Goal: Task Accomplishment & Management: Complete application form

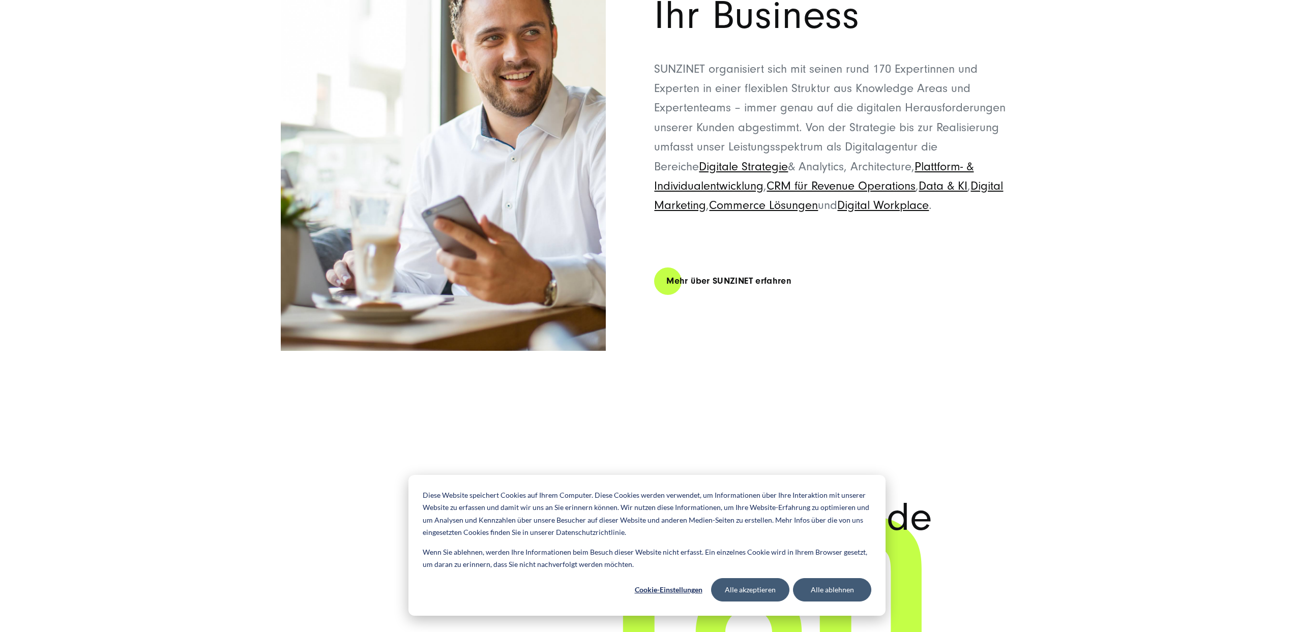
drag, startPoint x: 352, startPoint y: 221, endPoint x: 325, endPoint y: 463, distance: 243.6
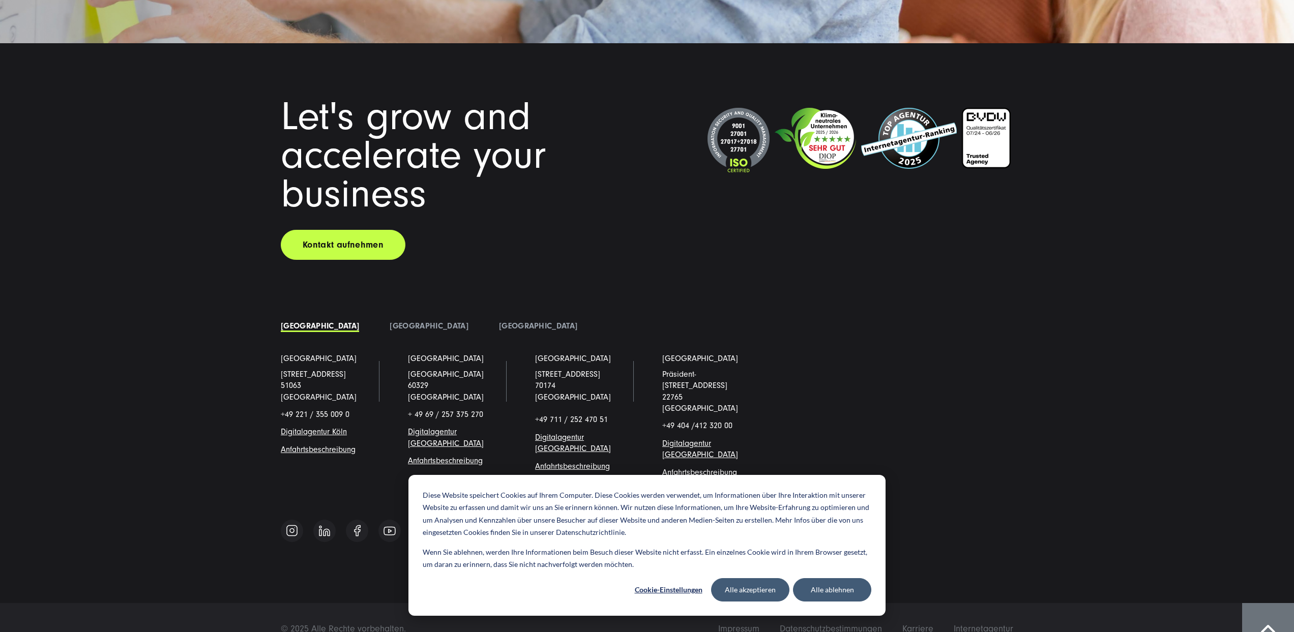
drag, startPoint x: 236, startPoint y: 351, endPoint x: 251, endPoint y: 447, distance: 97.9
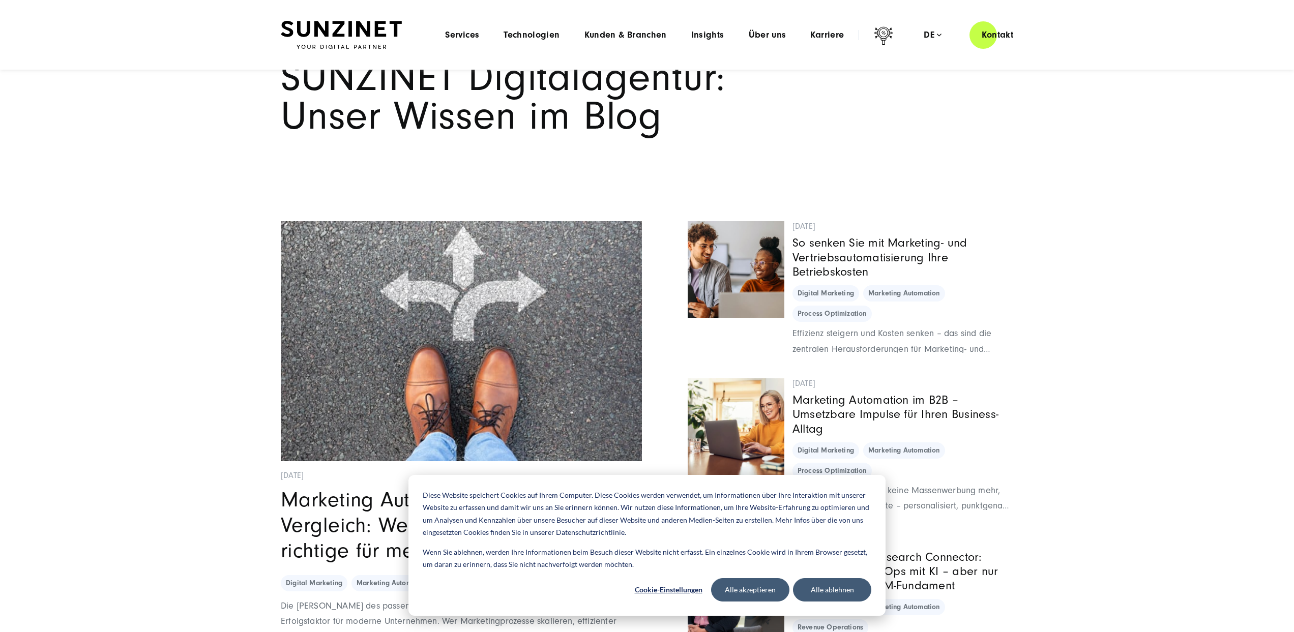
scroll to position [0, 0]
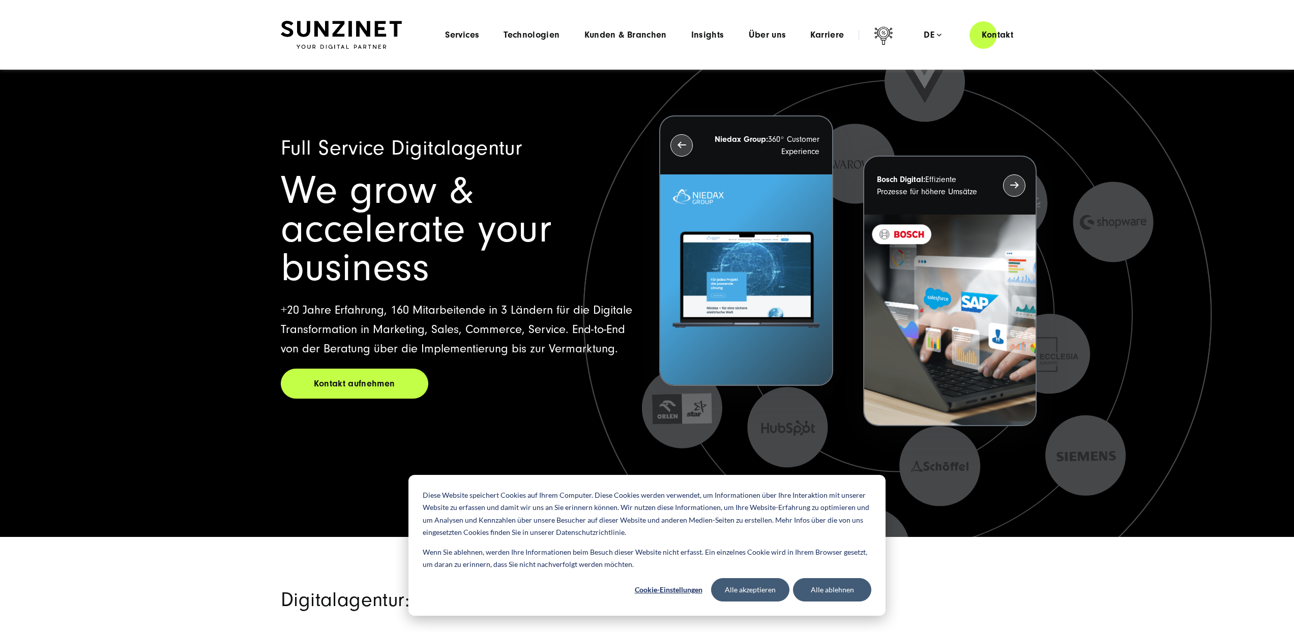
drag, startPoint x: 251, startPoint y: 448, endPoint x: 325, endPoint y: 86, distance: 369.2
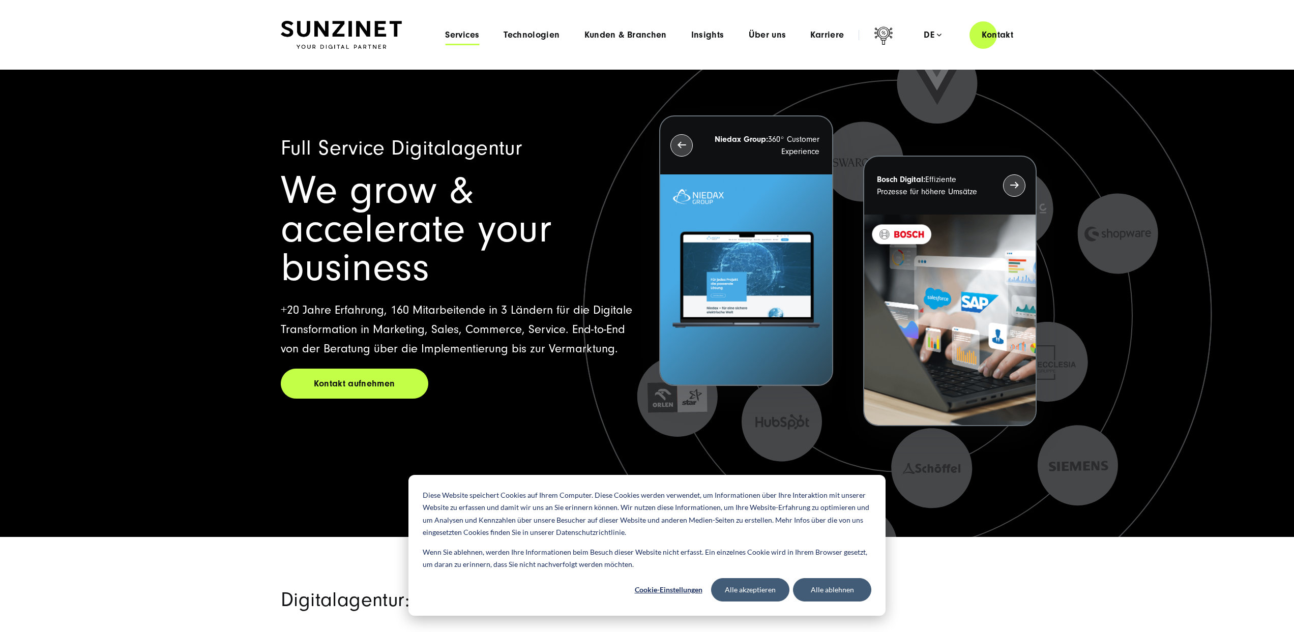
click at [469, 35] on span "Services" at bounding box center [462, 35] width 34 height 10
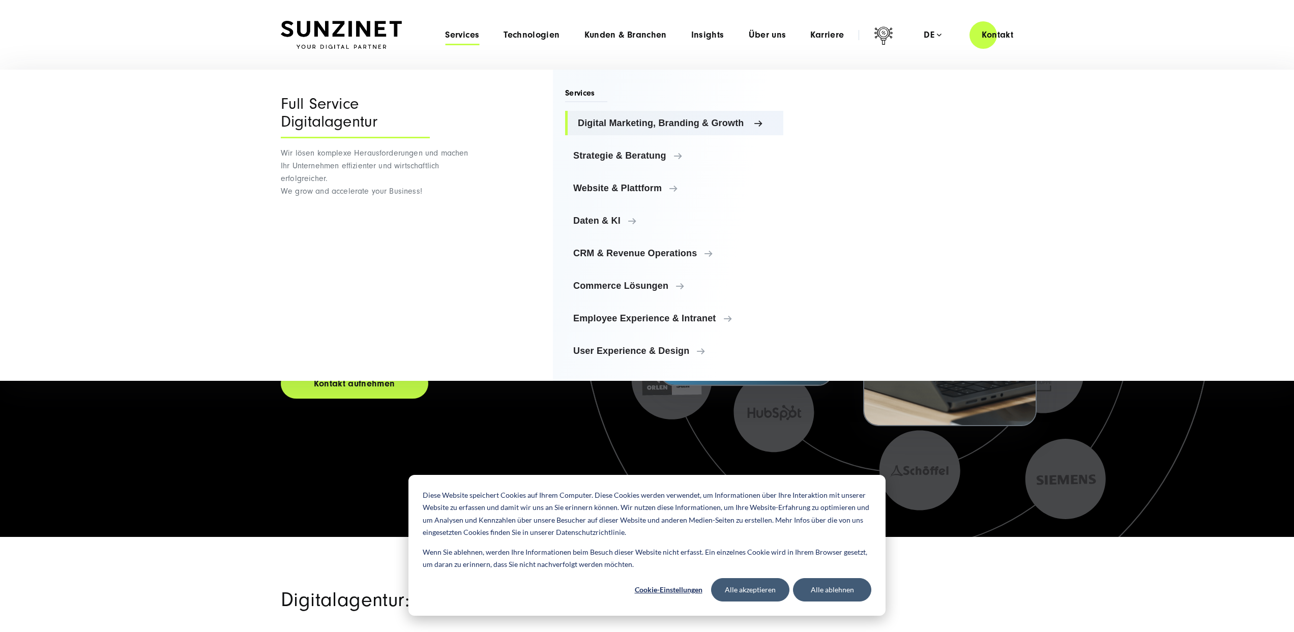
click at [599, 123] on span "Digital Marketing, Branding & Growth" at bounding box center [676, 123] width 197 height 10
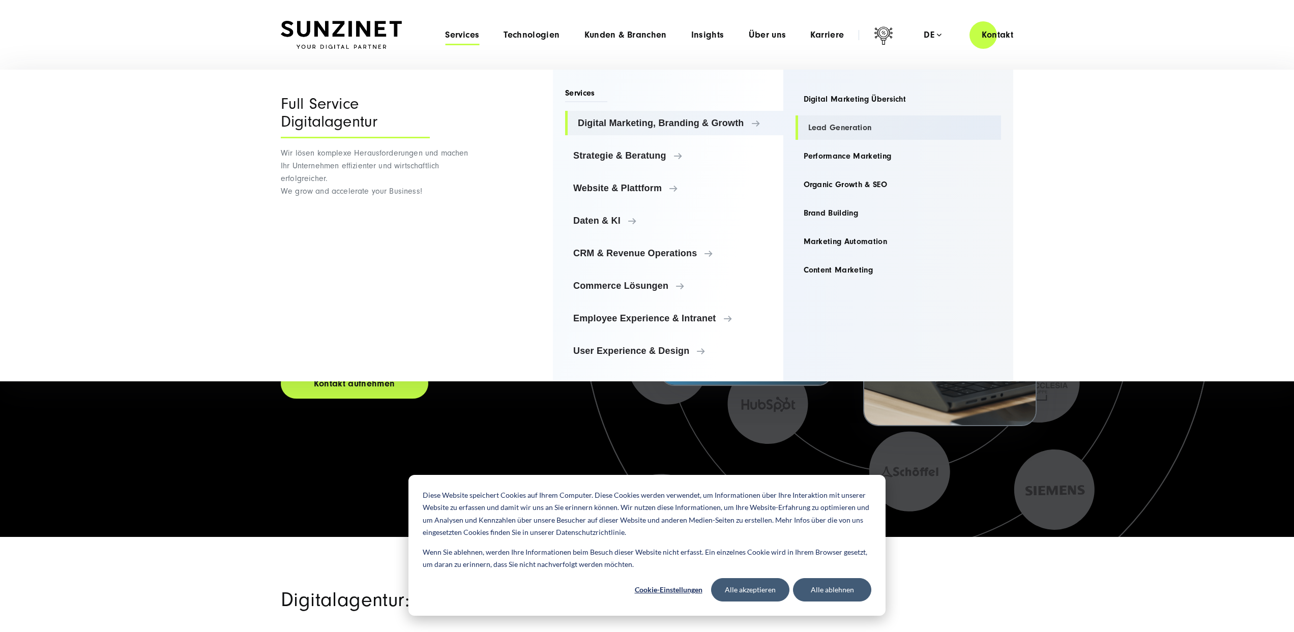
click at [813, 124] on link "Lead Generation" at bounding box center [899, 128] width 206 height 24
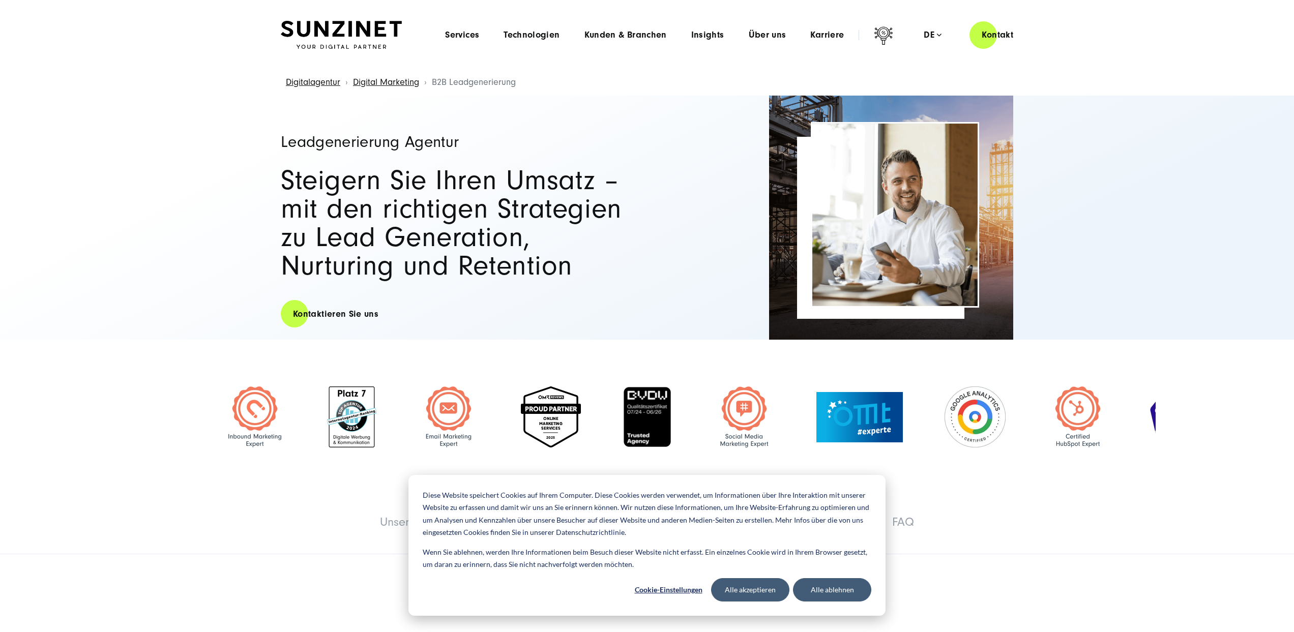
click at [355, 35] on img at bounding box center [341, 35] width 121 height 28
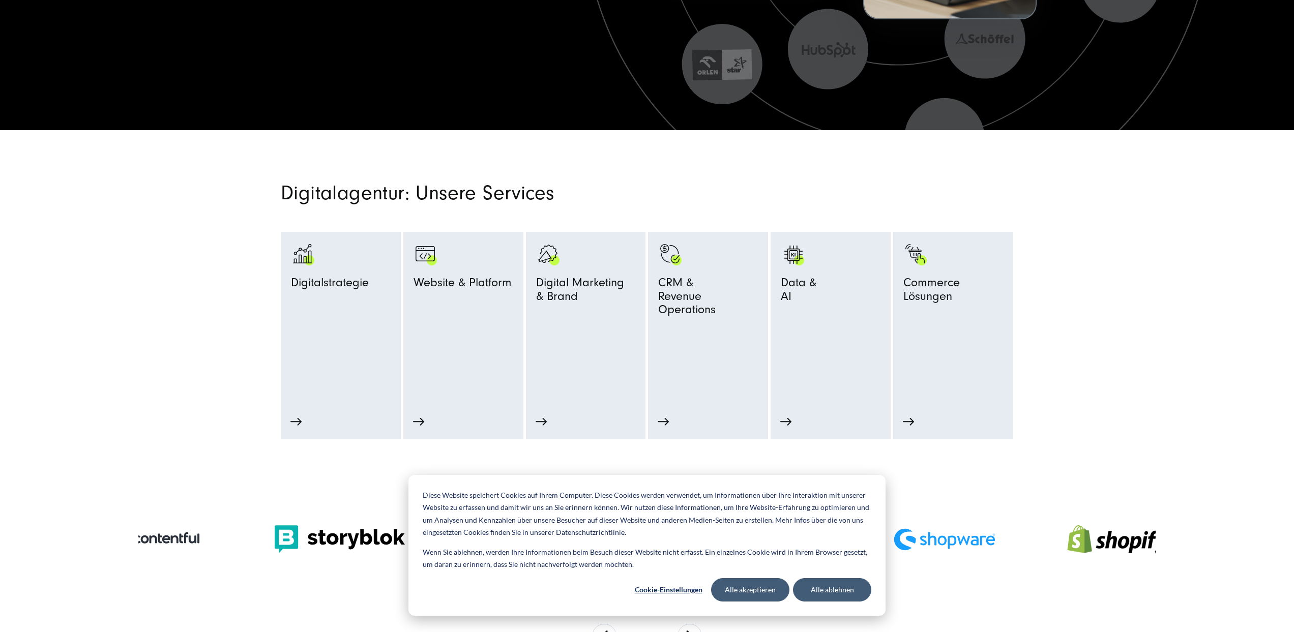
scroll to position [814, 0]
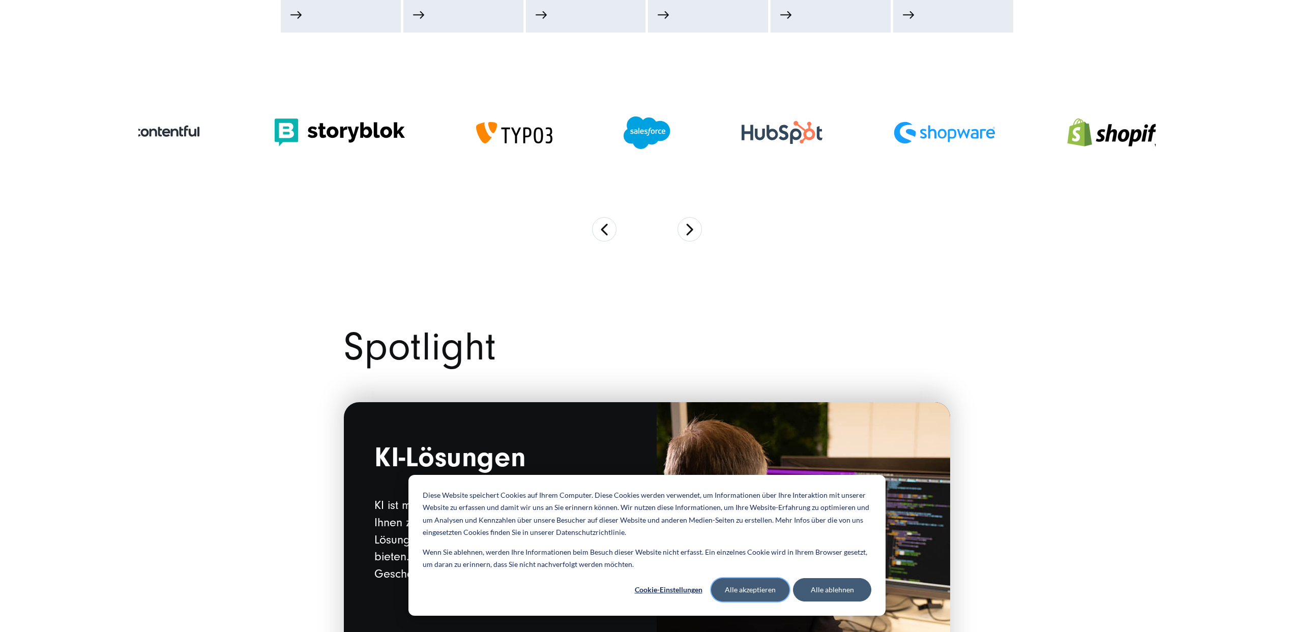
click at [744, 600] on button "Alle akzeptieren" at bounding box center [750, 590] width 78 height 23
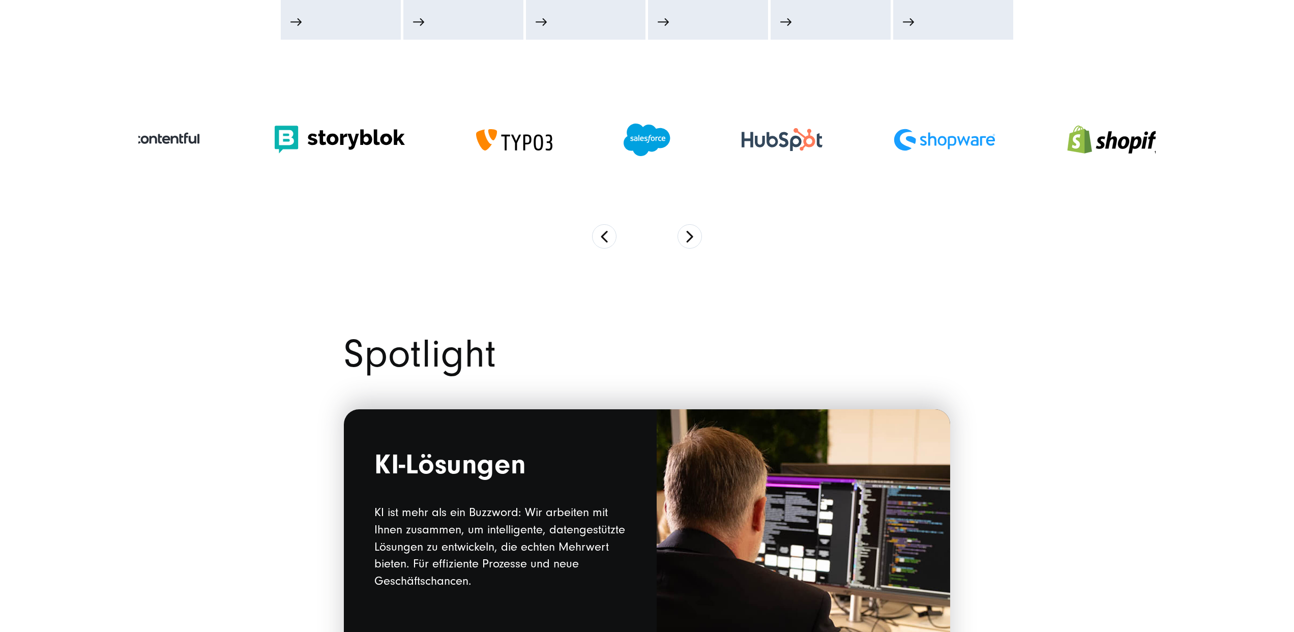
scroll to position [0, 0]
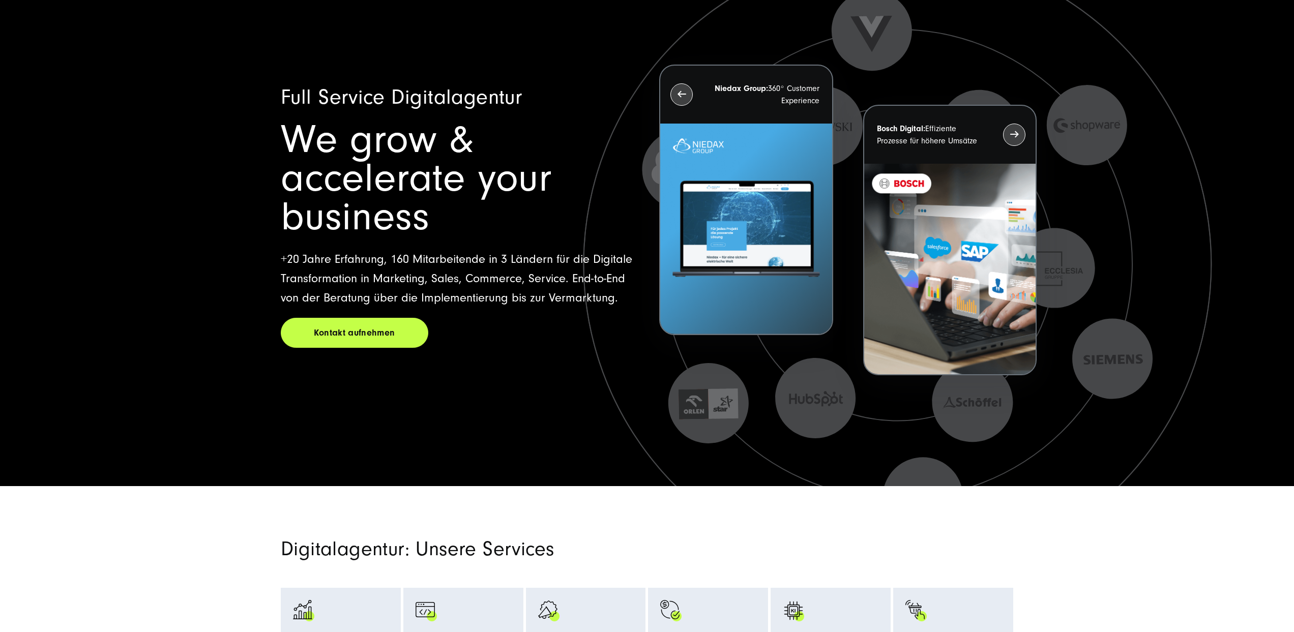
drag, startPoint x: 248, startPoint y: 464, endPoint x: 257, endPoint y: 89, distance: 374.6
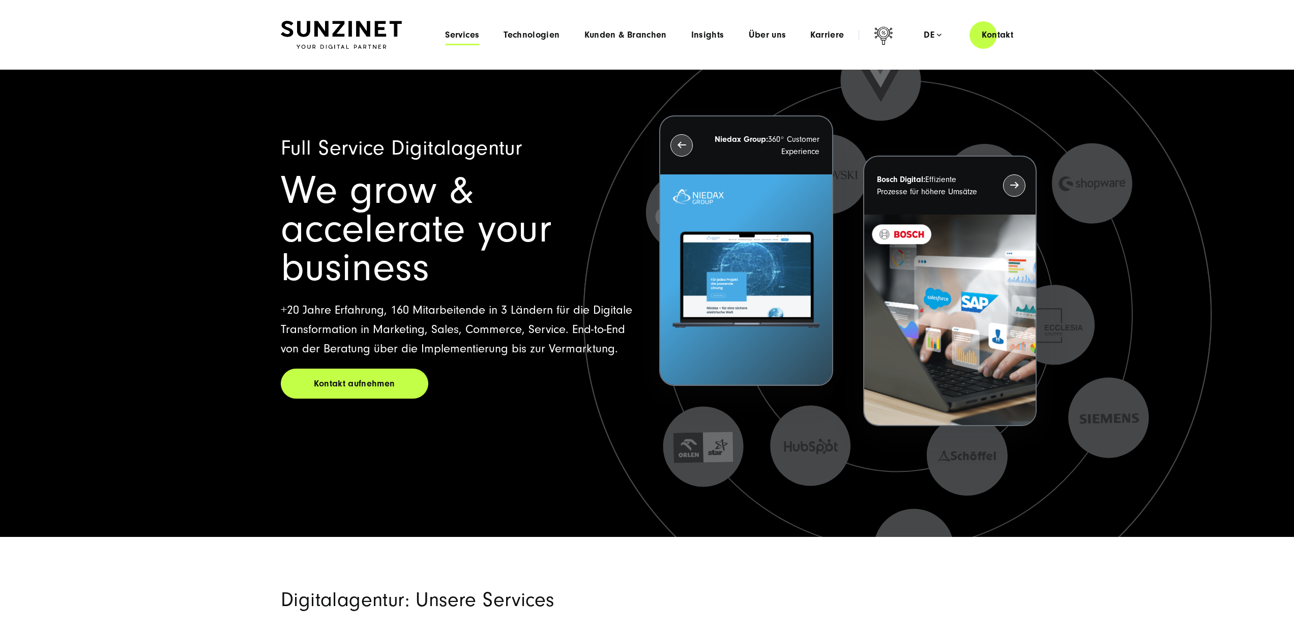
click at [464, 40] on span "Services" at bounding box center [462, 35] width 34 height 10
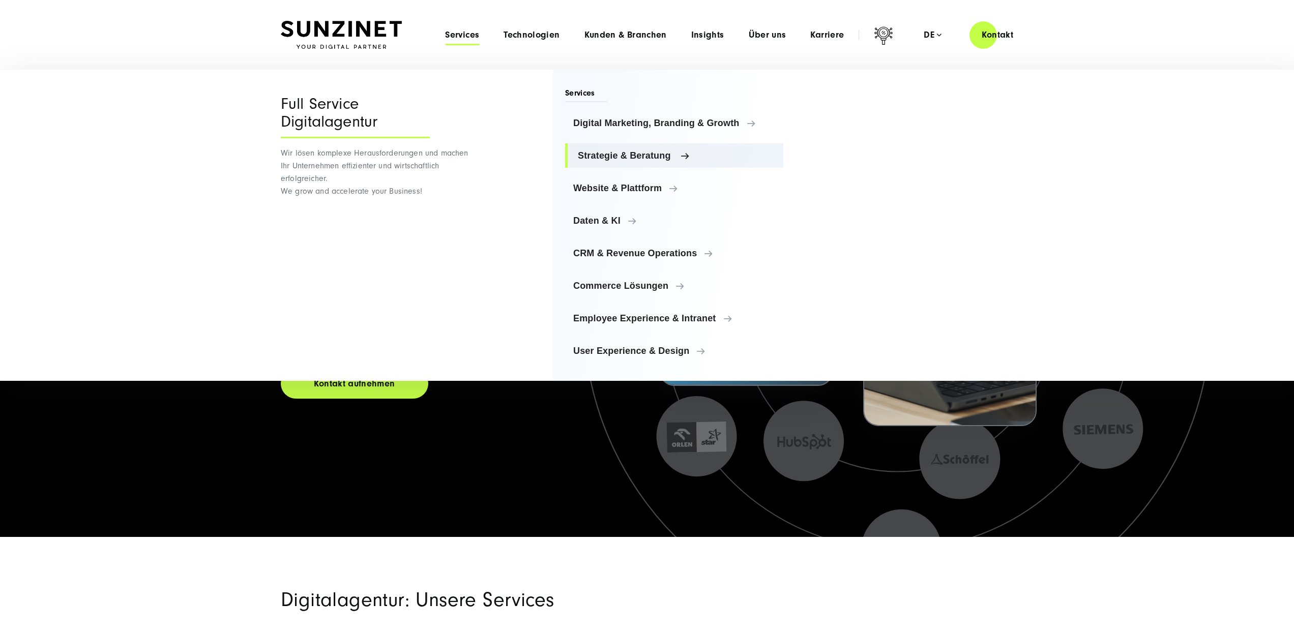
click at [611, 144] on link "Strategie & Beratung" at bounding box center [674, 155] width 218 height 24
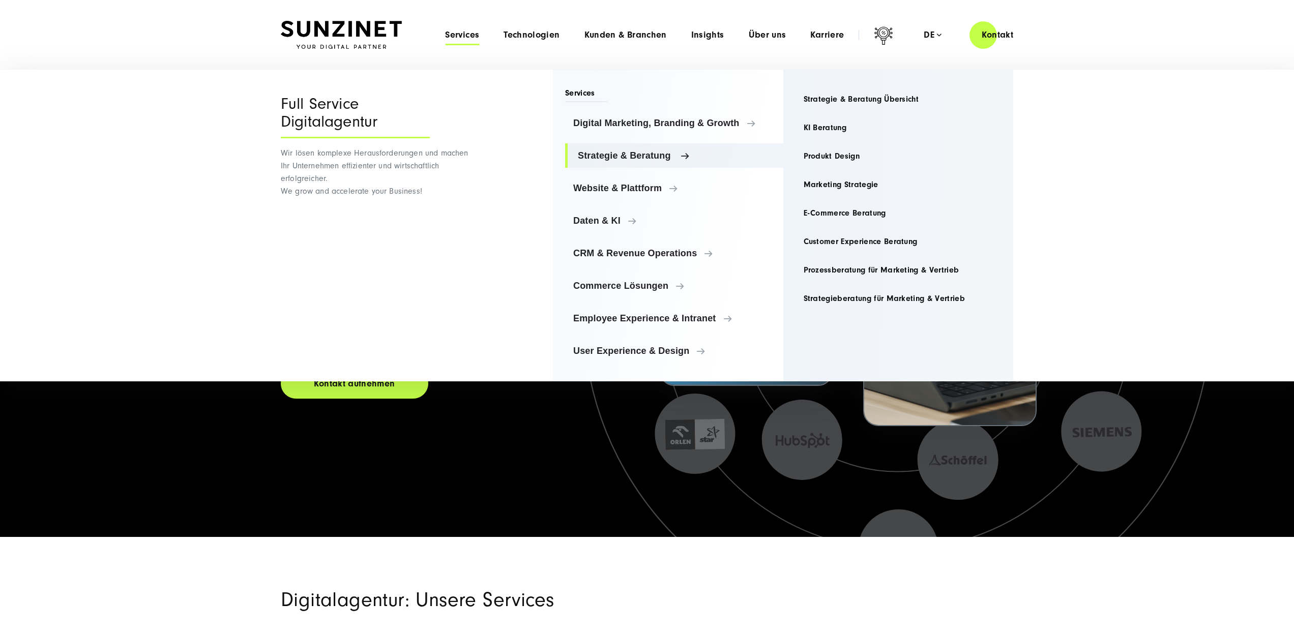
click at [615, 153] on span "Strategie & Beratung" at bounding box center [676, 156] width 197 height 10
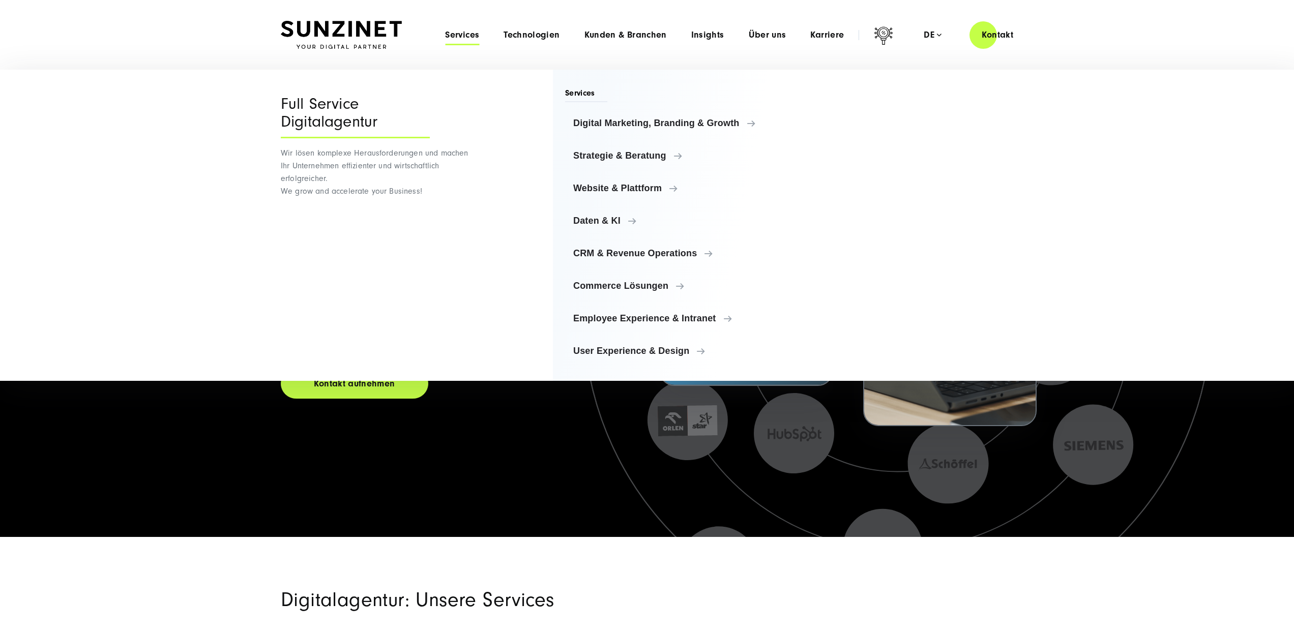
click at [562, 155] on div "Services Digital Marketing, Branding & Growth Digital Marketing, Branding & Gro…" at bounding box center [668, 225] width 230 height 311
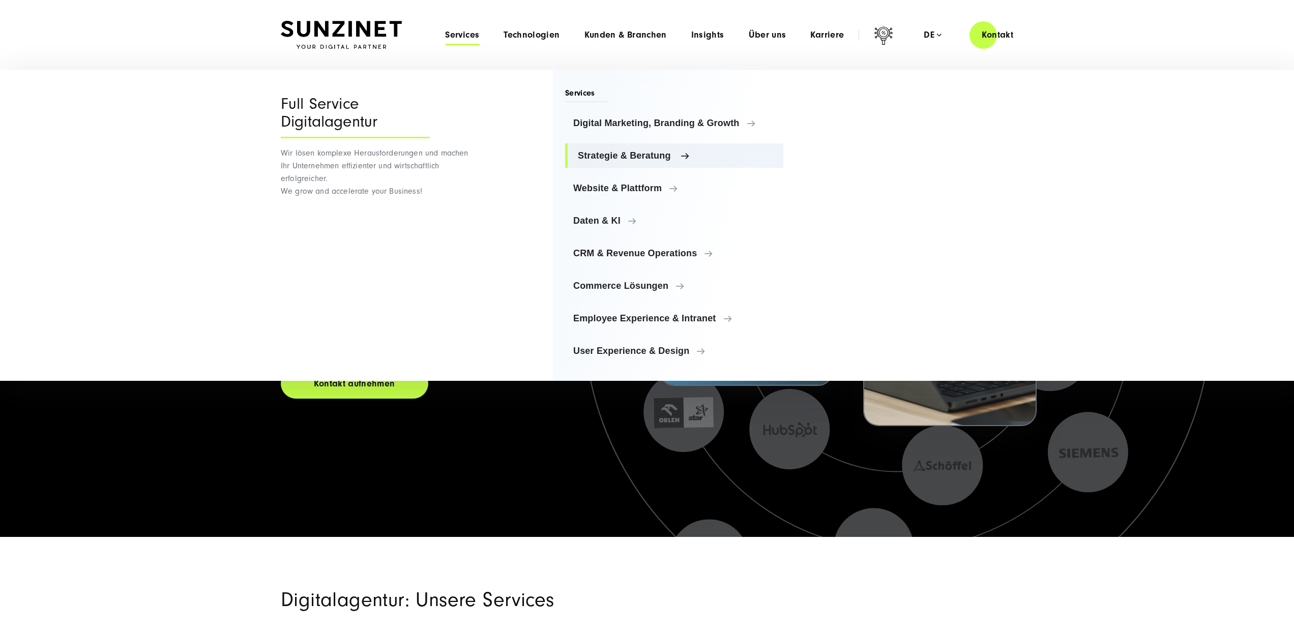
click at [646, 148] on link "Strategie & Beratung" at bounding box center [674, 155] width 218 height 24
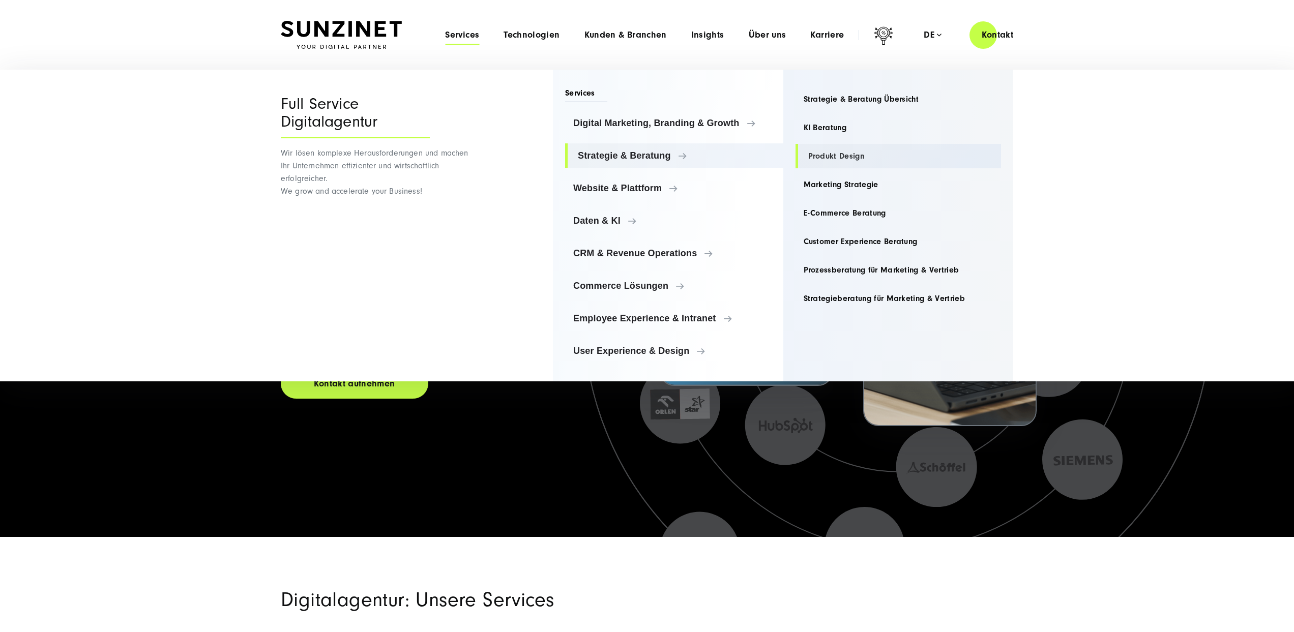
click at [824, 152] on link "Produkt Design" at bounding box center [899, 156] width 206 height 24
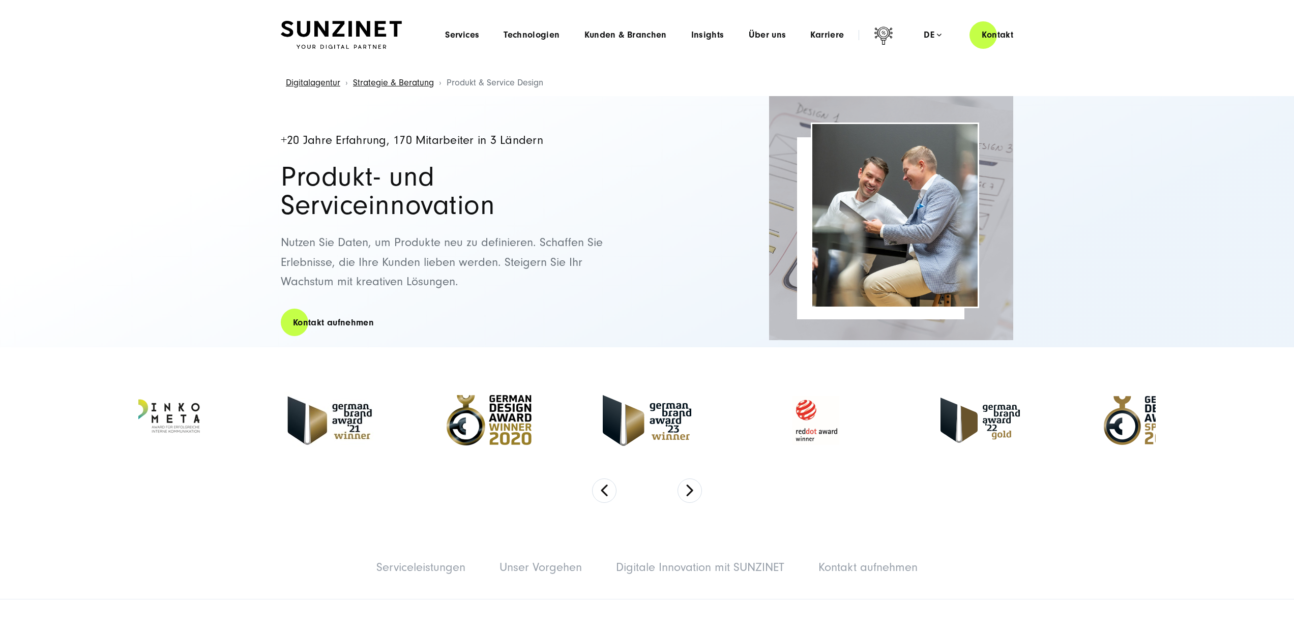
click at [151, 134] on div "+20 Jahre Erfahrung, 170 Mitarbeiter in 3 Ländern Produkt- und Serviceinnovatio…" at bounding box center [647, 221] width 1294 height 251
drag, startPoint x: 148, startPoint y: 468, endPoint x: 3, endPoint y: 475, distance: 144.7
click at [148, 469] on div at bounding box center [647, 421] width 1018 height 116
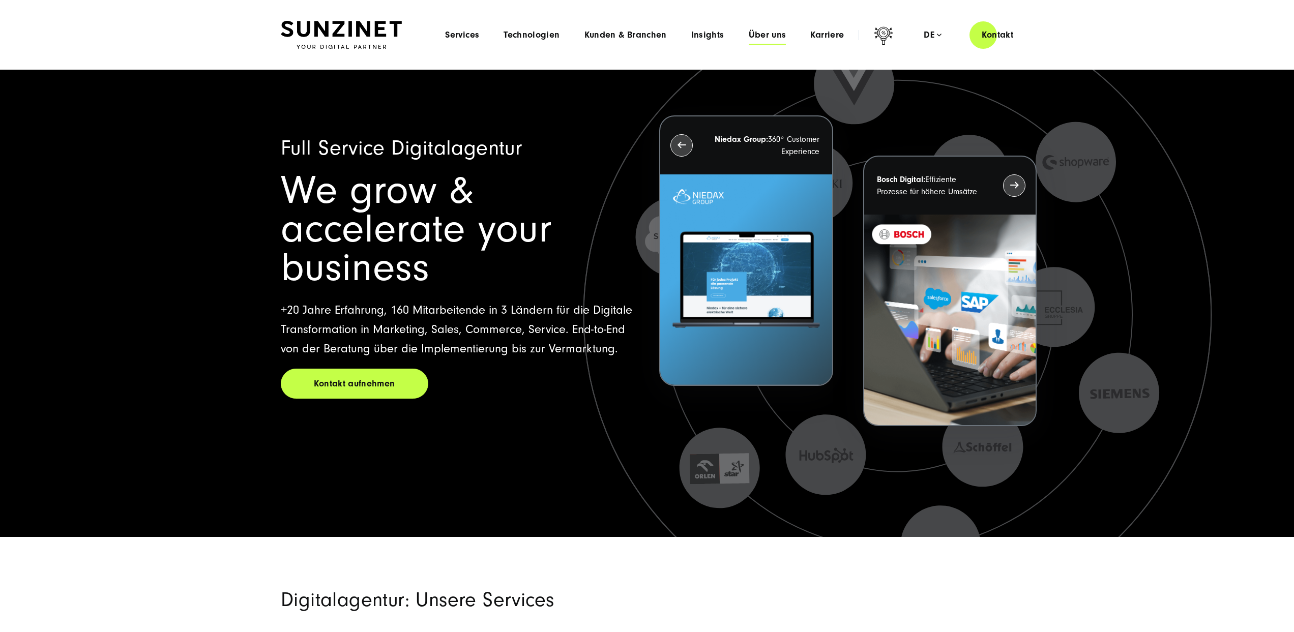
click at [763, 40] on span "Über uns" at bounding box center [768, 35] width 38 height 10
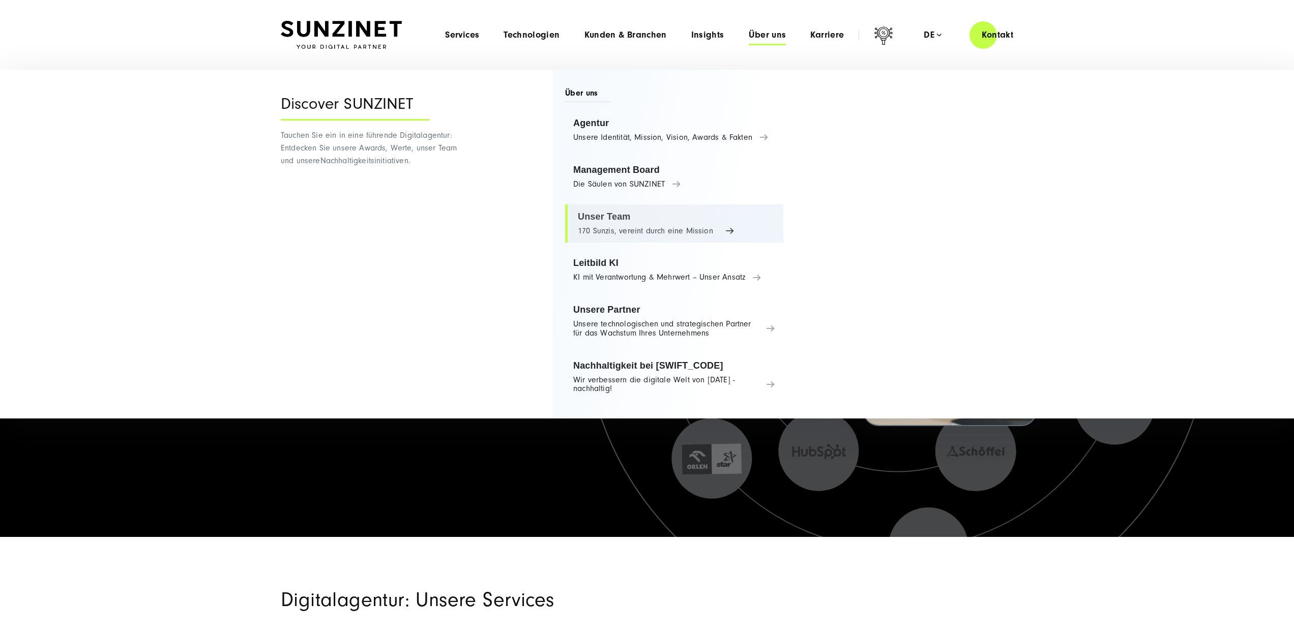
click at [626, 225] on link "Unser Team 170 Sunzis, vereint durch eine Mission" at bounding box center [674, 224] width 218 height 39
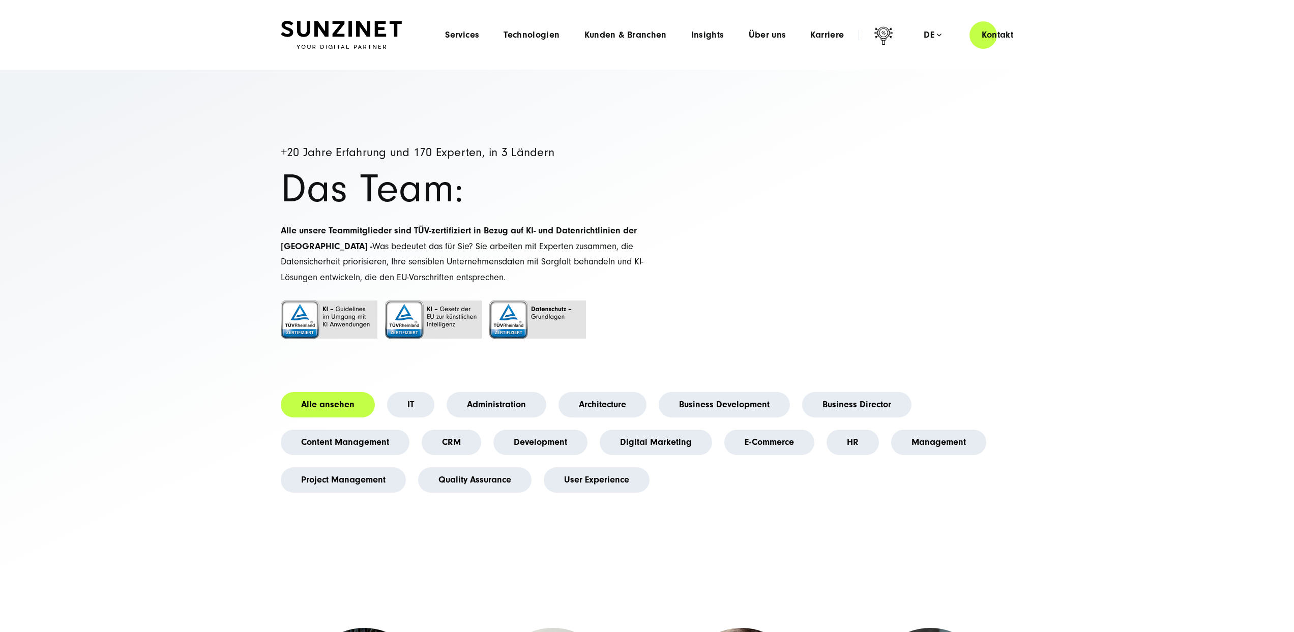
drag, startPoint x: 349, startPoint y: 26, endPoint x: 338, endPoint y: 26, distance: 11.2
click at [349, 26] on img at bounding box center [341, 35] width 121 height 28
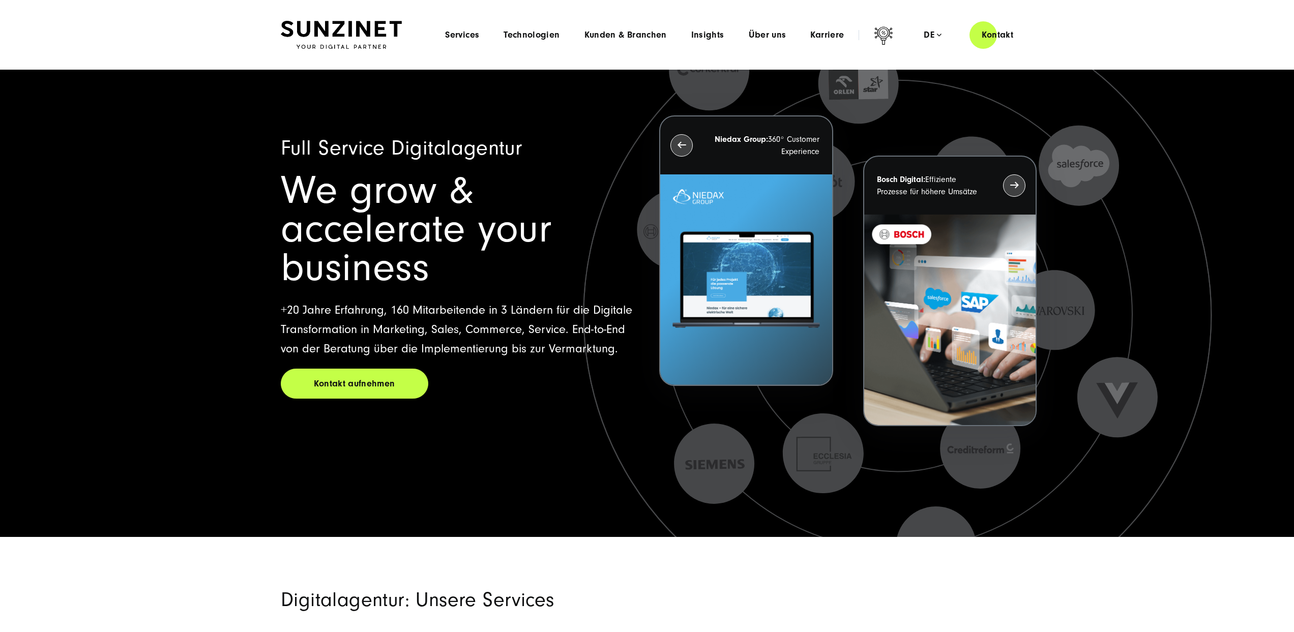
click at [345, 38] on img at bounding box center [341, 35] width 121 height 28
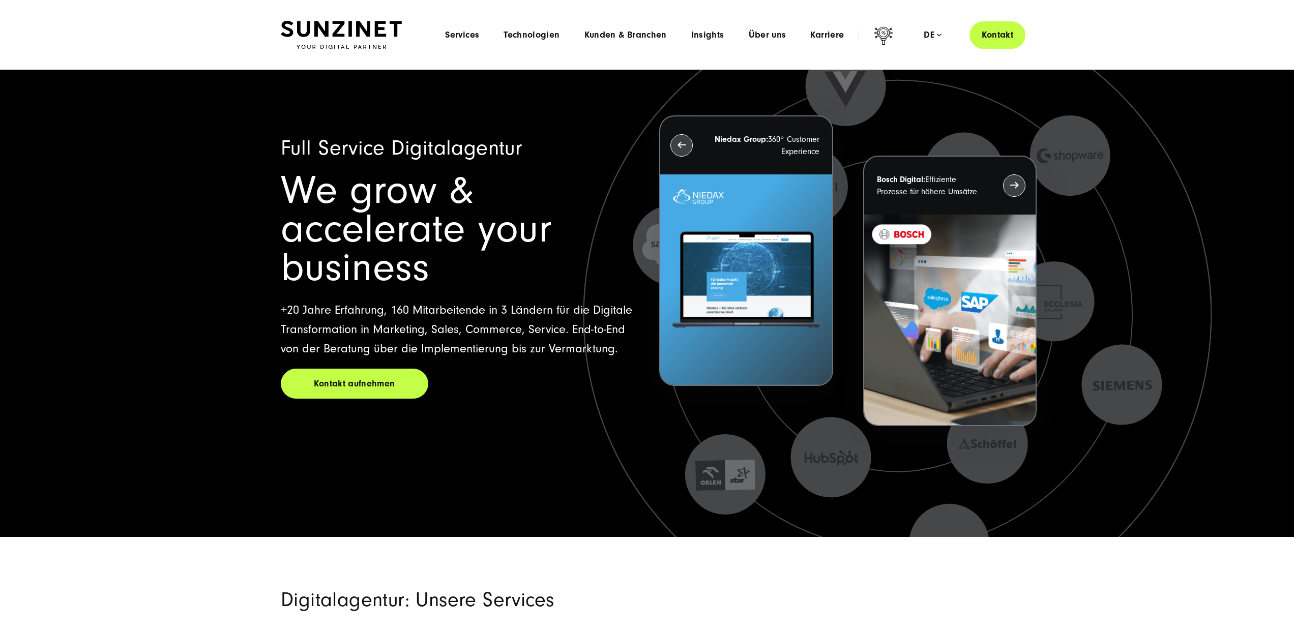
click at [1001, 38] on link "Kontakt" at bounding box center [998, 34] width 56 height 29
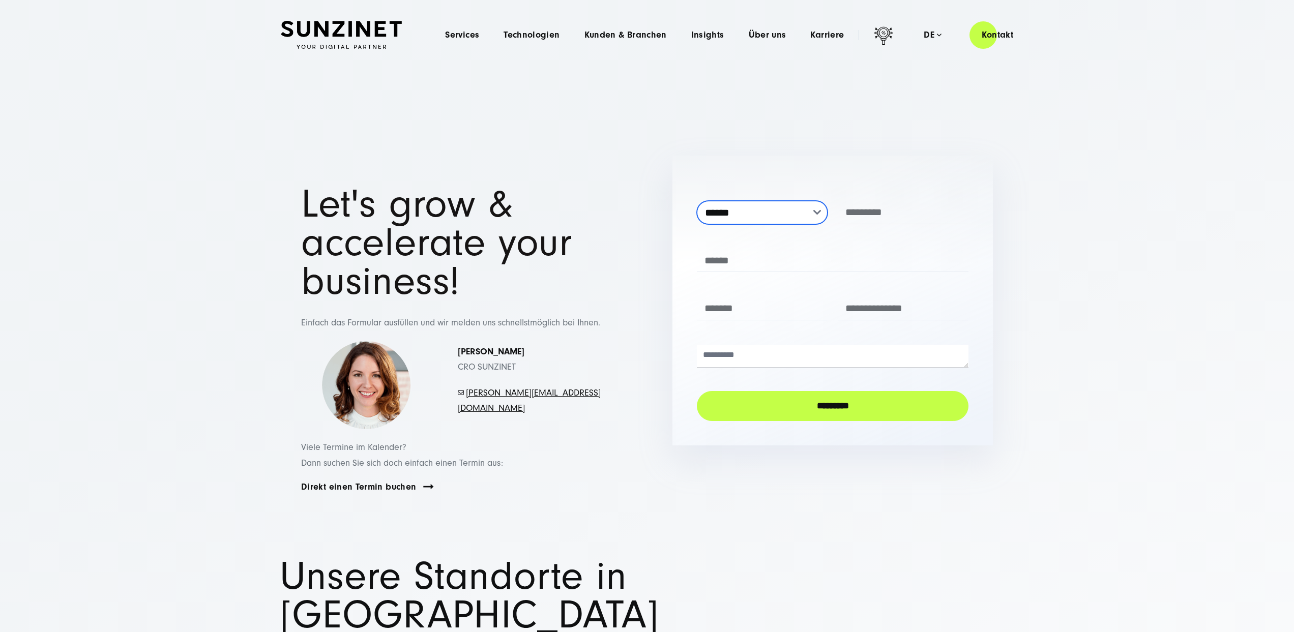
click at [742, 216] on select "**********" at bounding box center [762, 212] width 131 height 23
select select "****"
click at [697, 201] on select "**********" at bounding box center [762, 212] width 131 height 23
click at [871, 219] on input "text" at bounding box center [903, 212] width 131 height 23
type input "*****"
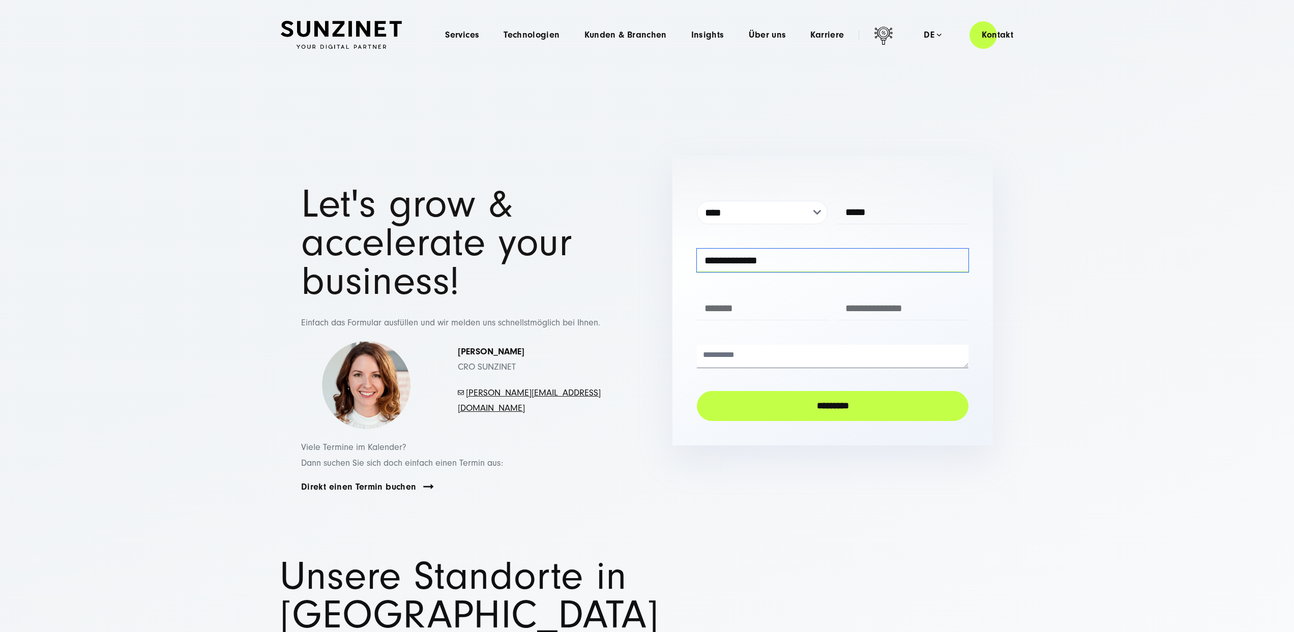
type input "**********"
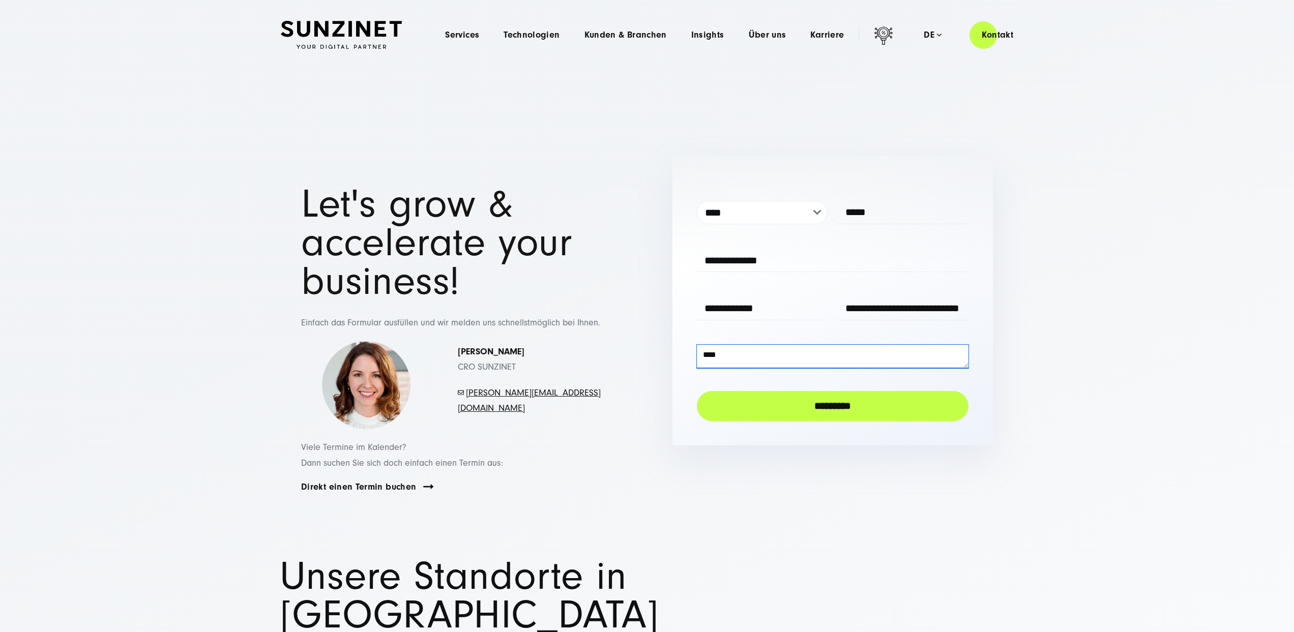
type textarea "****"
click at [861, 402] on input "*********" at bounding box center [833, 406] width 272 height 30
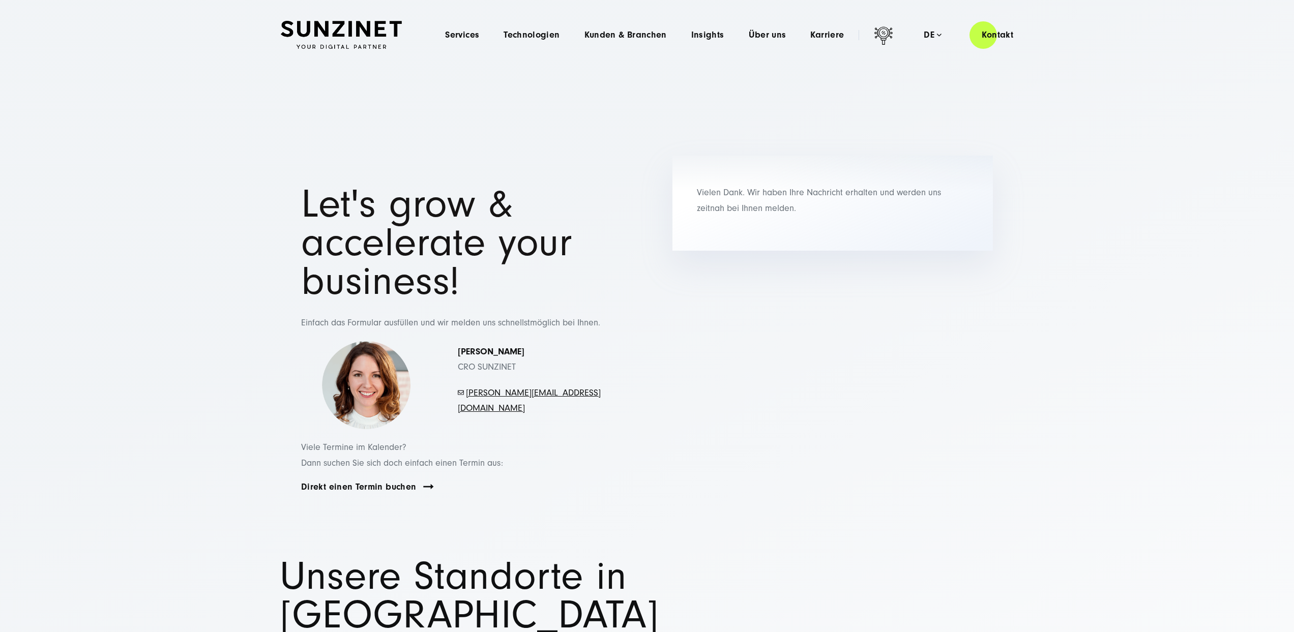
click at [692, 358] on div "Let's grow & accelerate your business! Einfach das Formular ausfüllen und wir m…" at bounding box center [647, 347] width 733 height 382
click at [736, 359] on div "Let's grow & accelerate your business! Einfach das Formular ausfüllen und wir m…" at bounding box center [647, 347] width 733 height 382
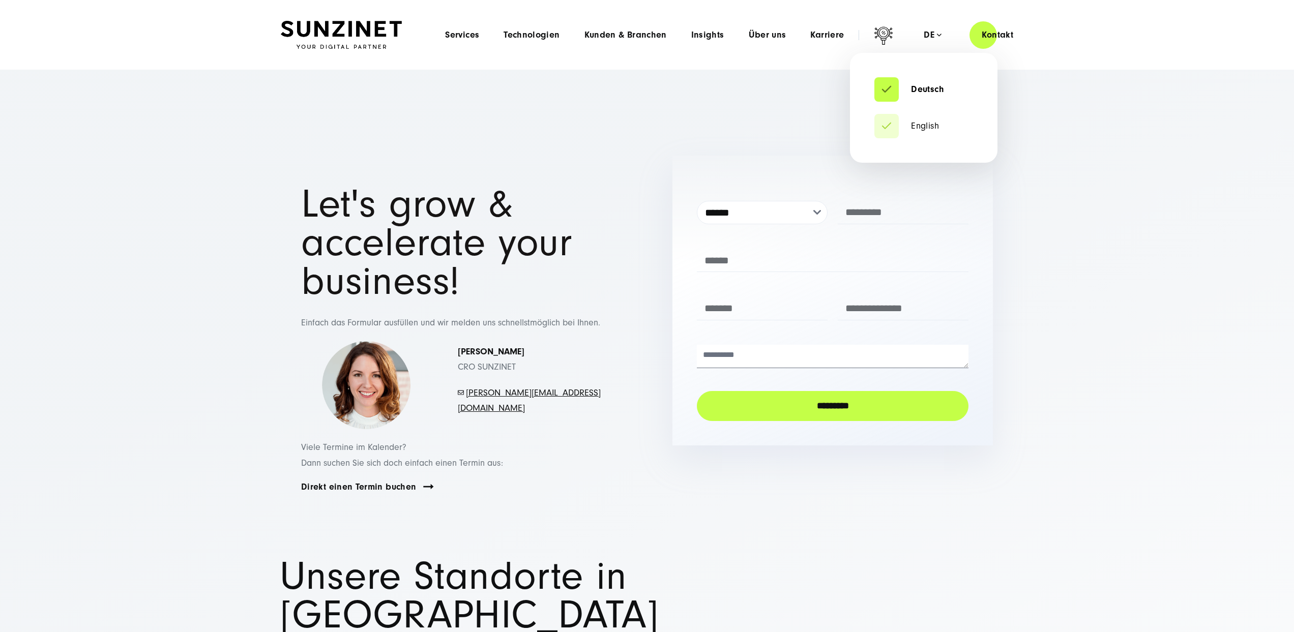
click at [933, 33] on div "de" at bounding box center [933, 35] width 18 height 10
click at [891, 122] on link "English" at bounding box center [907, 126] width 65 height 10
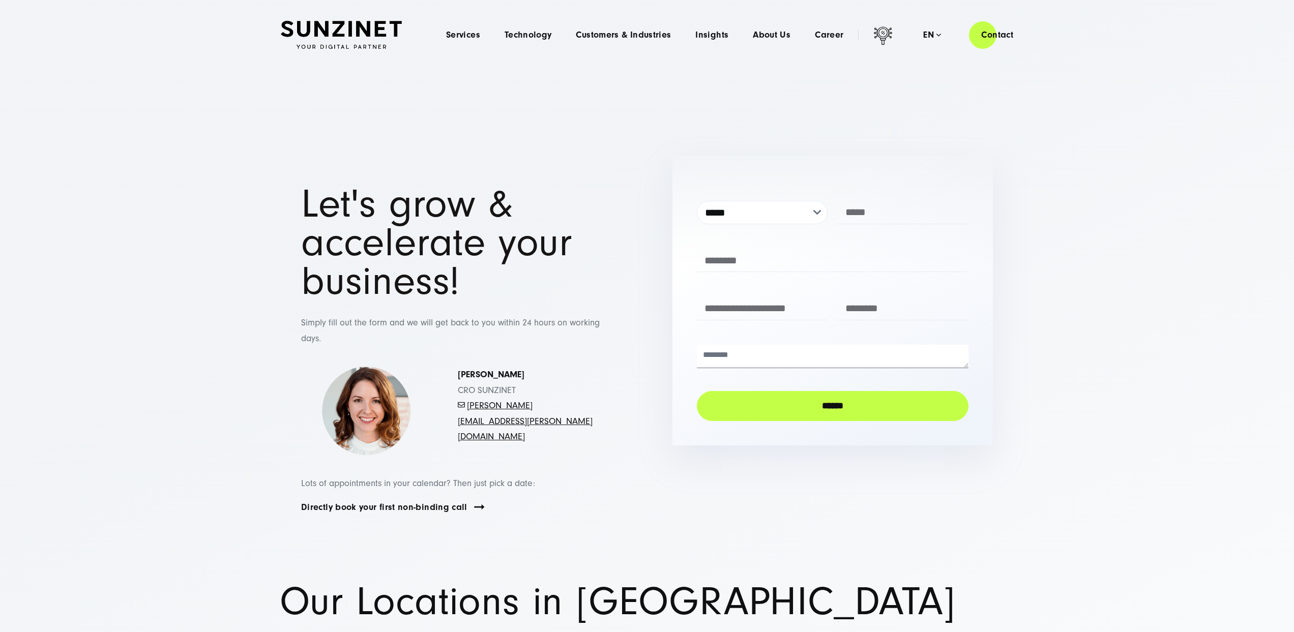
click at [1080, 395] on section "**********" at bounding box center [647, 359] width 1294 height 448
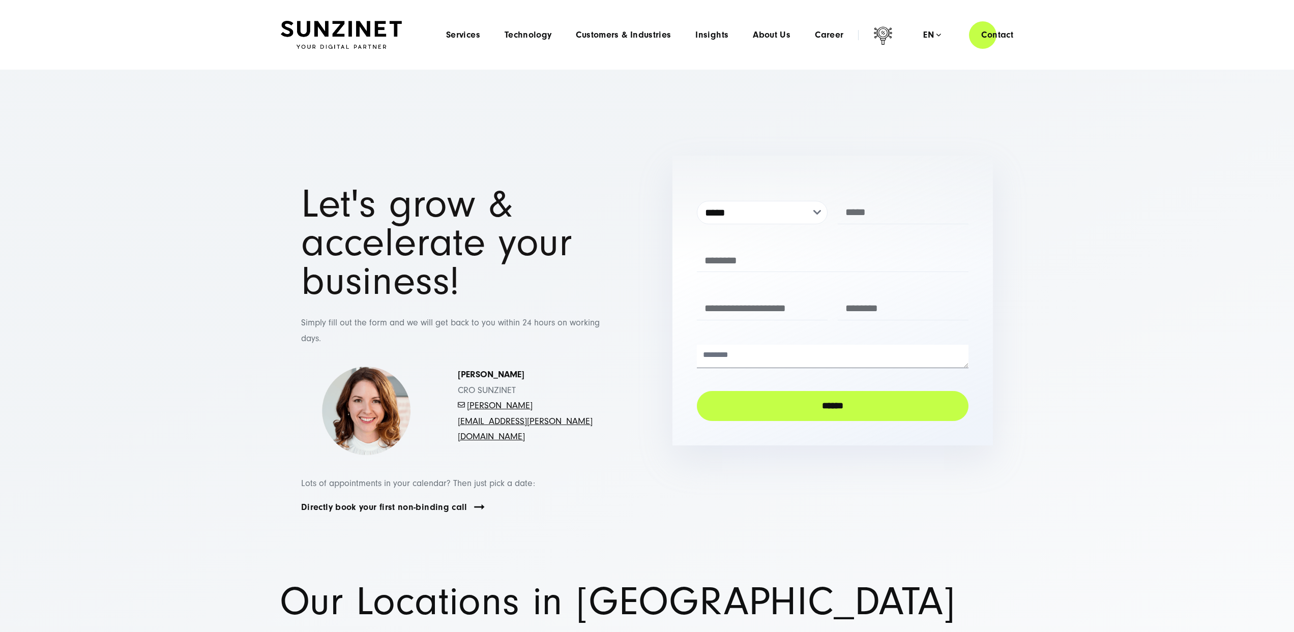
click at [342, 29] on img at bounding box center [341, 35] width 121 height 28
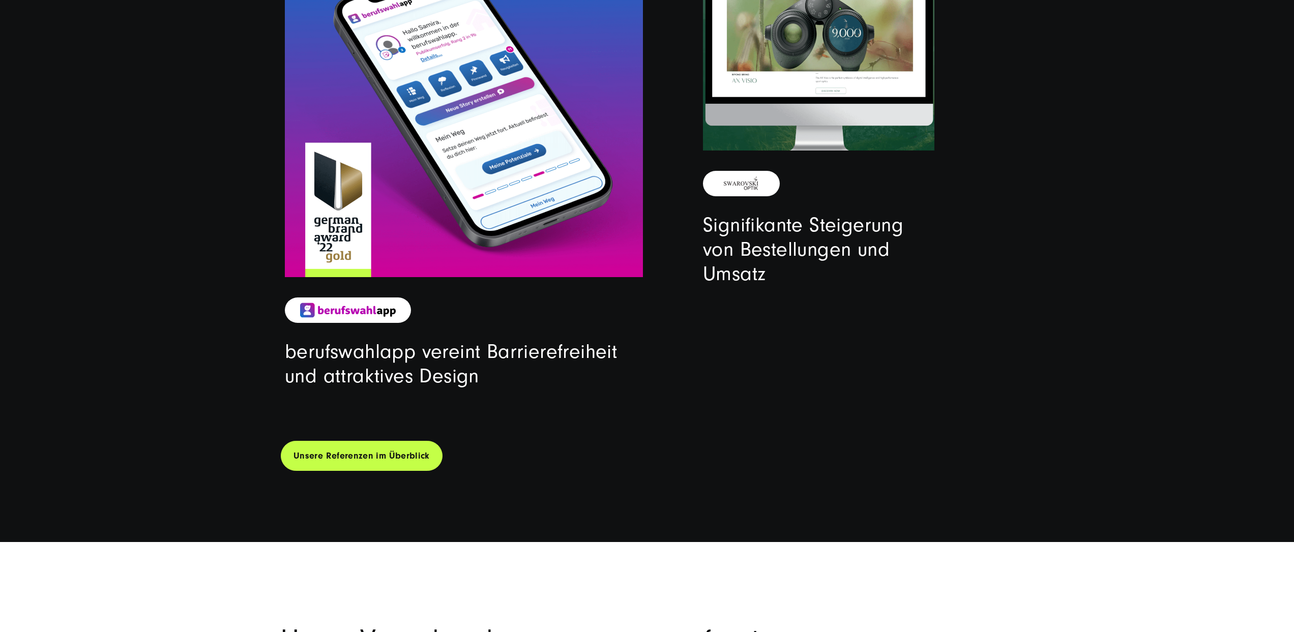
drag, startPoint x: 469, startPoint y: 324, endPoint x: 482, endPoint y: 464, distance: 140.6
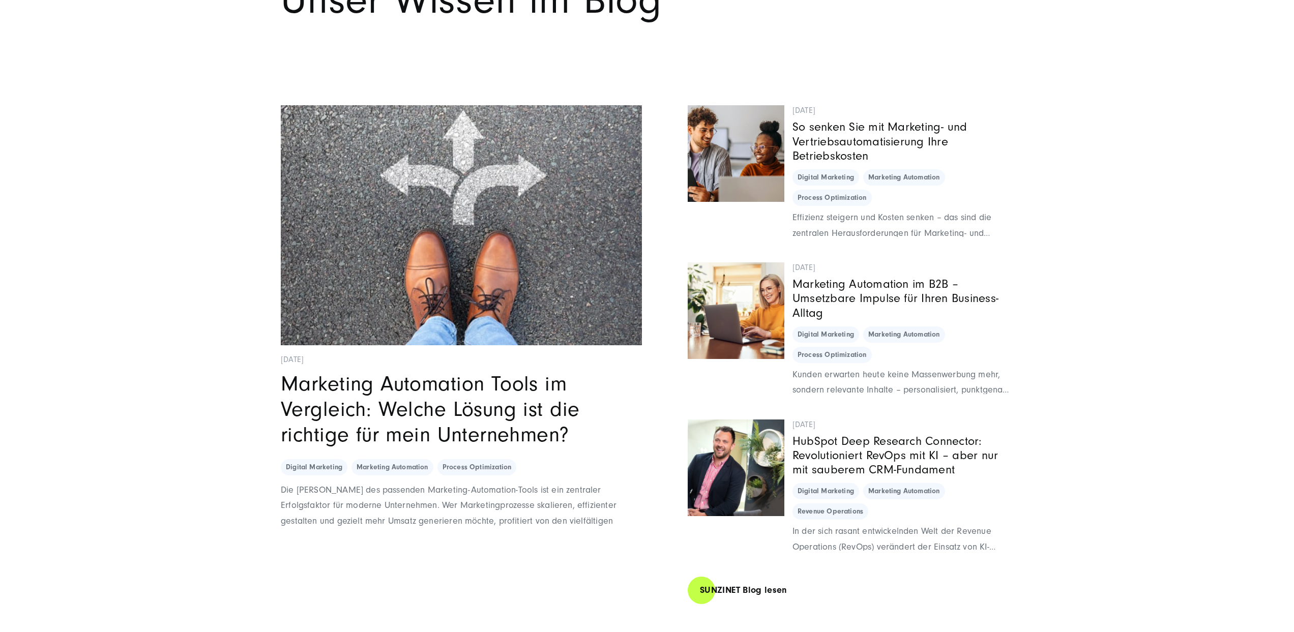
drag, startPoint x: 561, startPoint y: 314, endPoint x: 571, endPoint y: 573, distance: 259.2
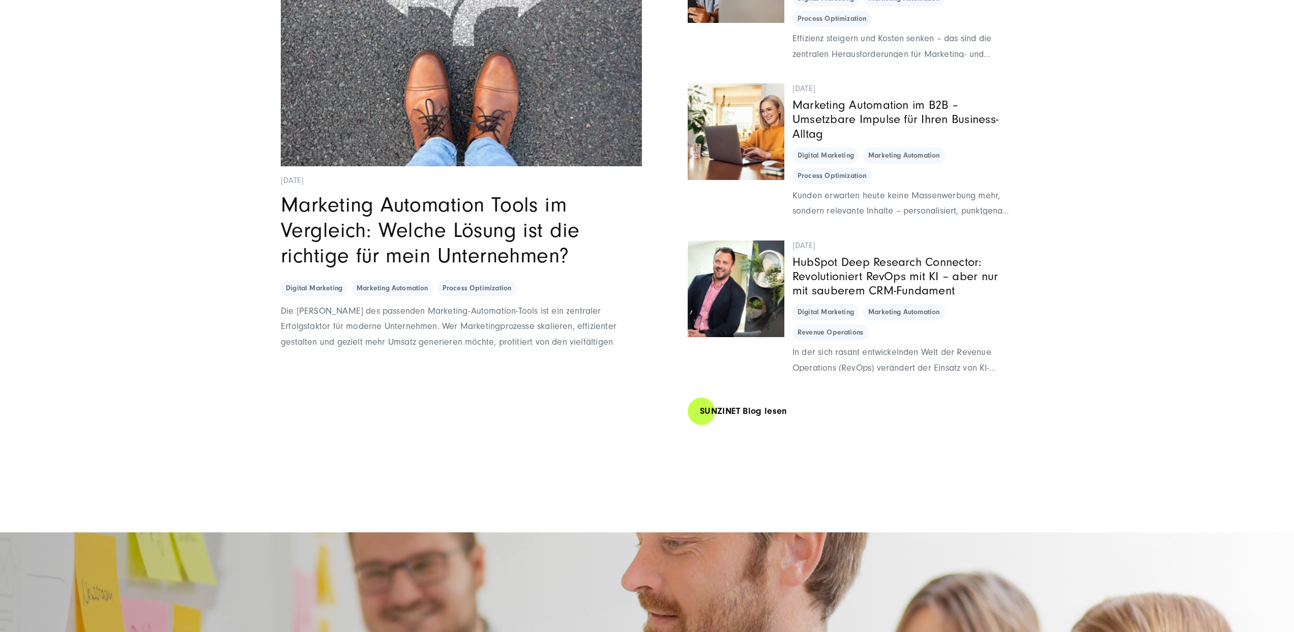
scroll to position [8898, 0]
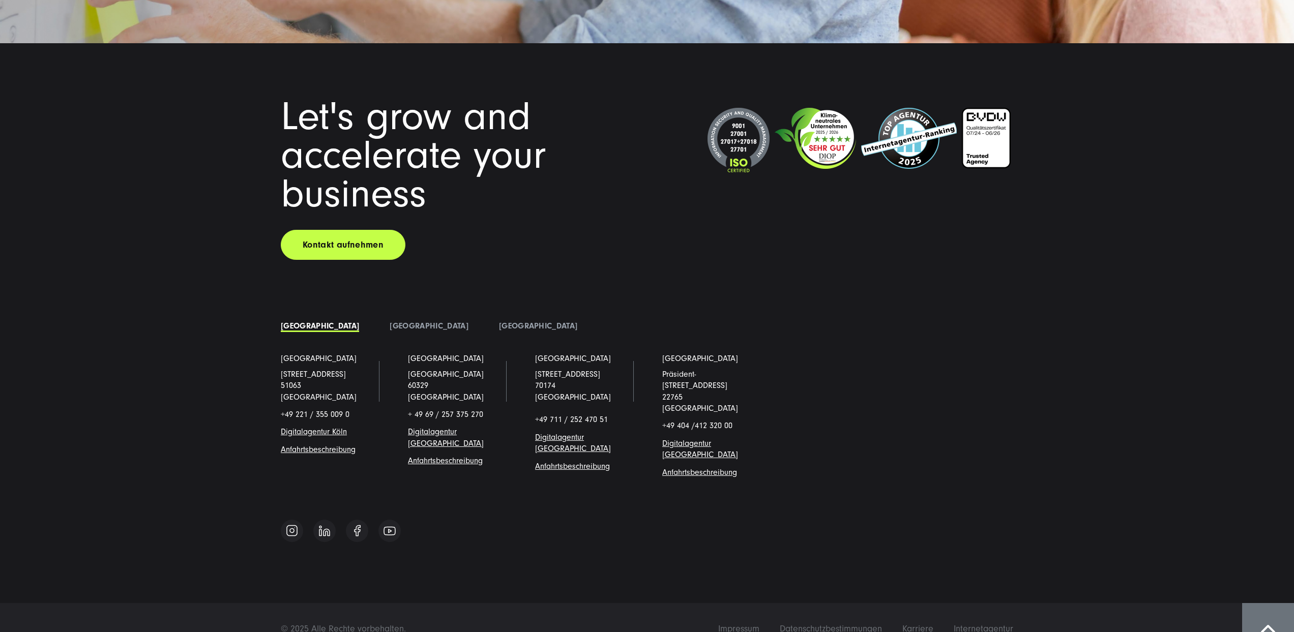
drag, startPoint x: 617, startPoint y: 446, endPoint x: 606, endPoint y: 588, distance: 142.9
click at [379, 320] on li "[GEOGRAPHIC_DATA]" at bounding box center [428, 326] width 109 height 15
click at [391, 325] on link "[GEOGRAPHIC_DATA]" at bounding box center [429, 326] width 78 height 9
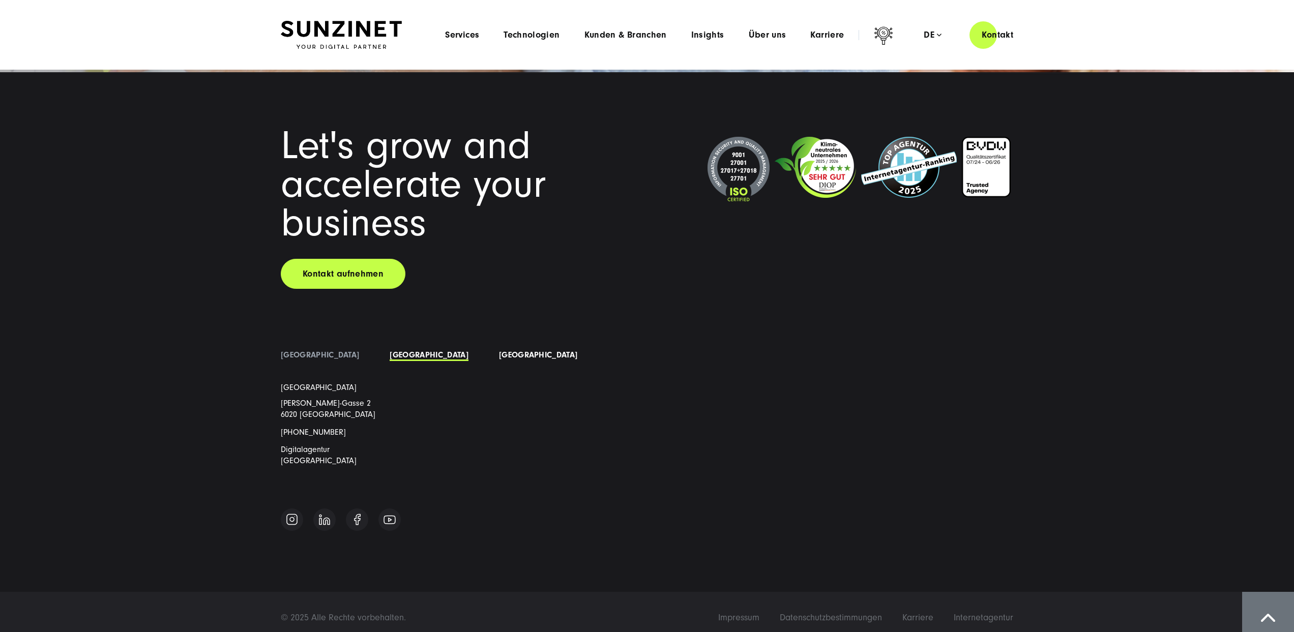
click at [499, 353] on link "[GEOGRAPHIC_DATA]" at bounding box center [538, 355] width 78 height 9
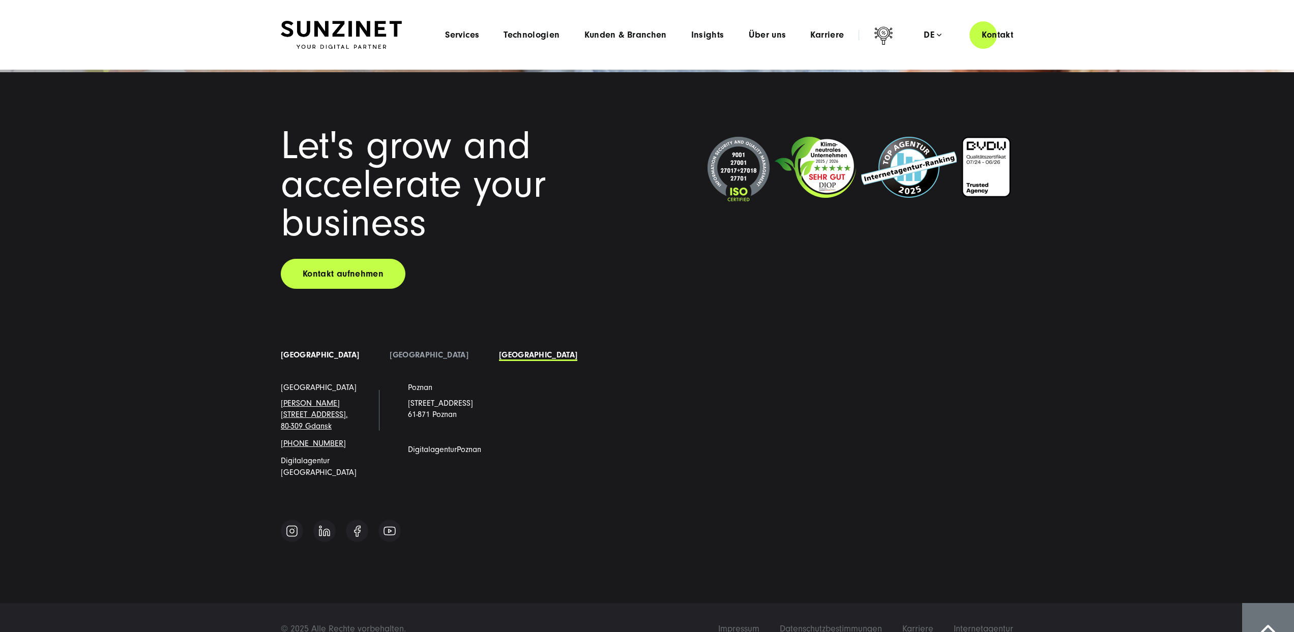
click at [297, 353] on link "[GEOGRAPHIC_DATA]" at bounding box center [320, 355] width 78 height 9
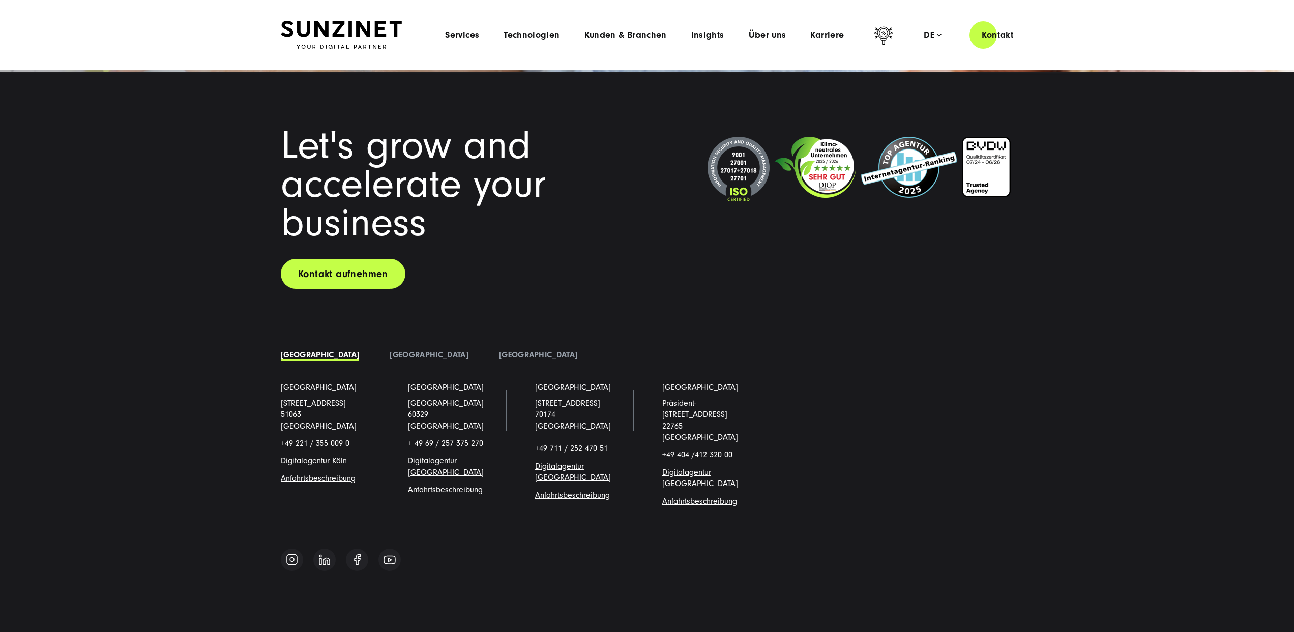
click at [359, 275] on link "Kontakt aufnehmen" at bounding box center [343, 274] width 125 height 30
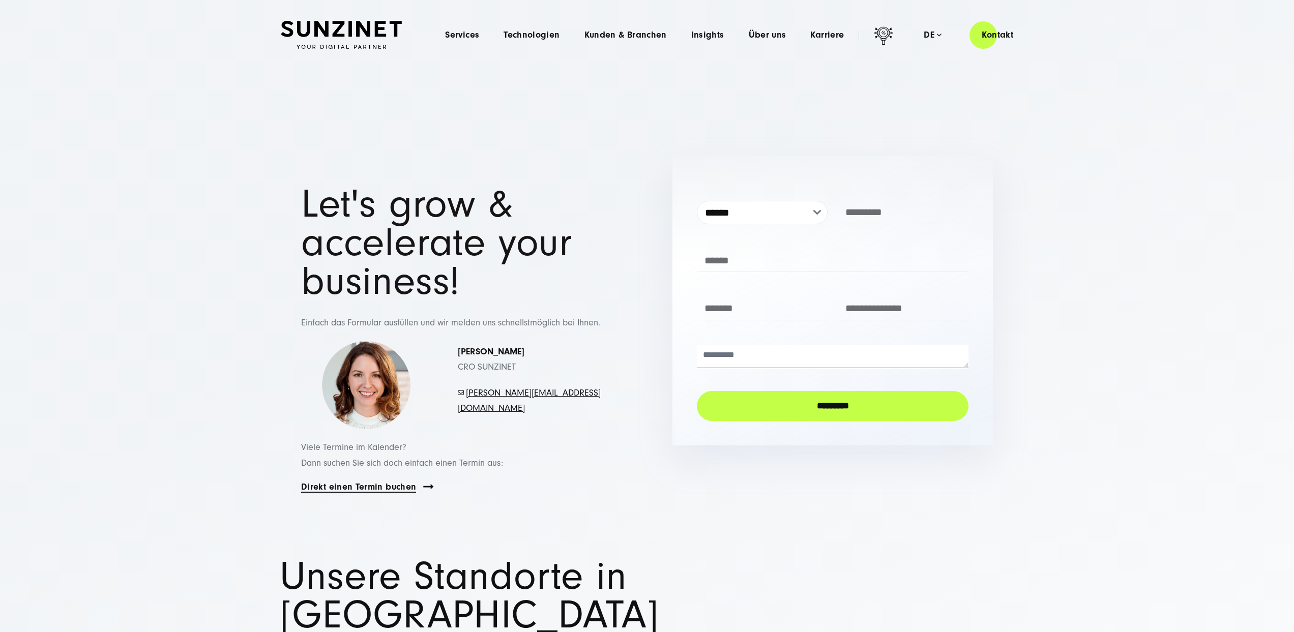
click at [403, 485] on link "Direkt einen Termin buchen" at bounding box center [358, 487] width 115 height 12
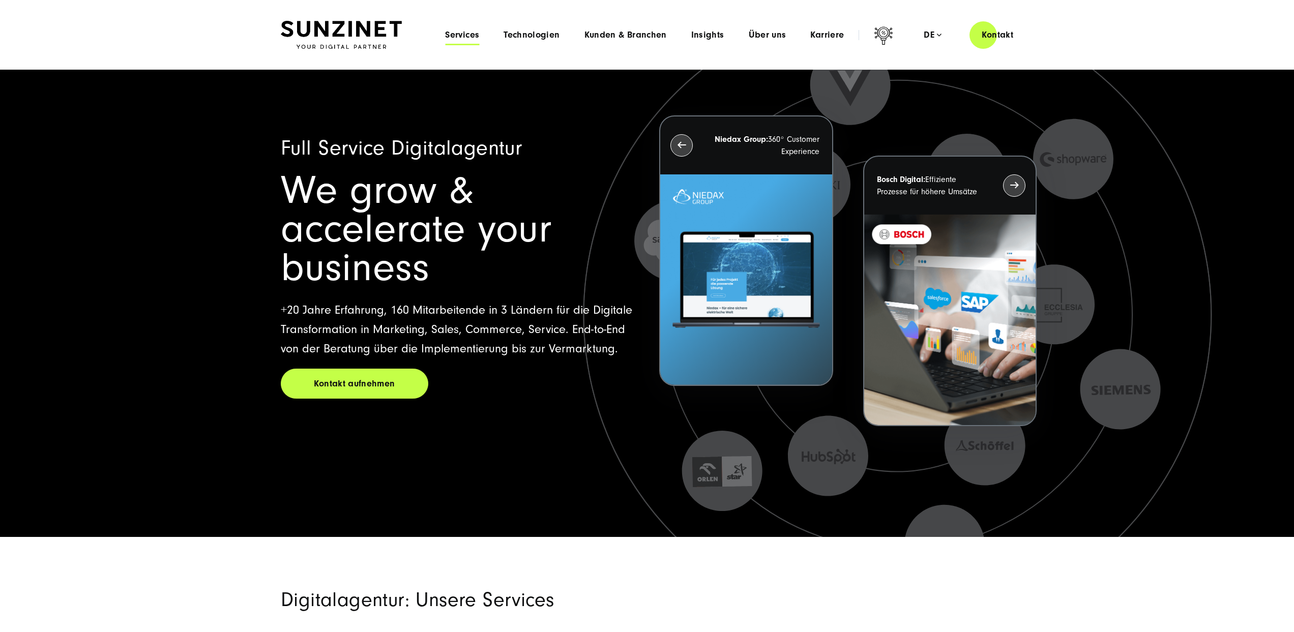
click at [479, 37] on span "Services" at bounding box center [462, 35] width 34 height 10
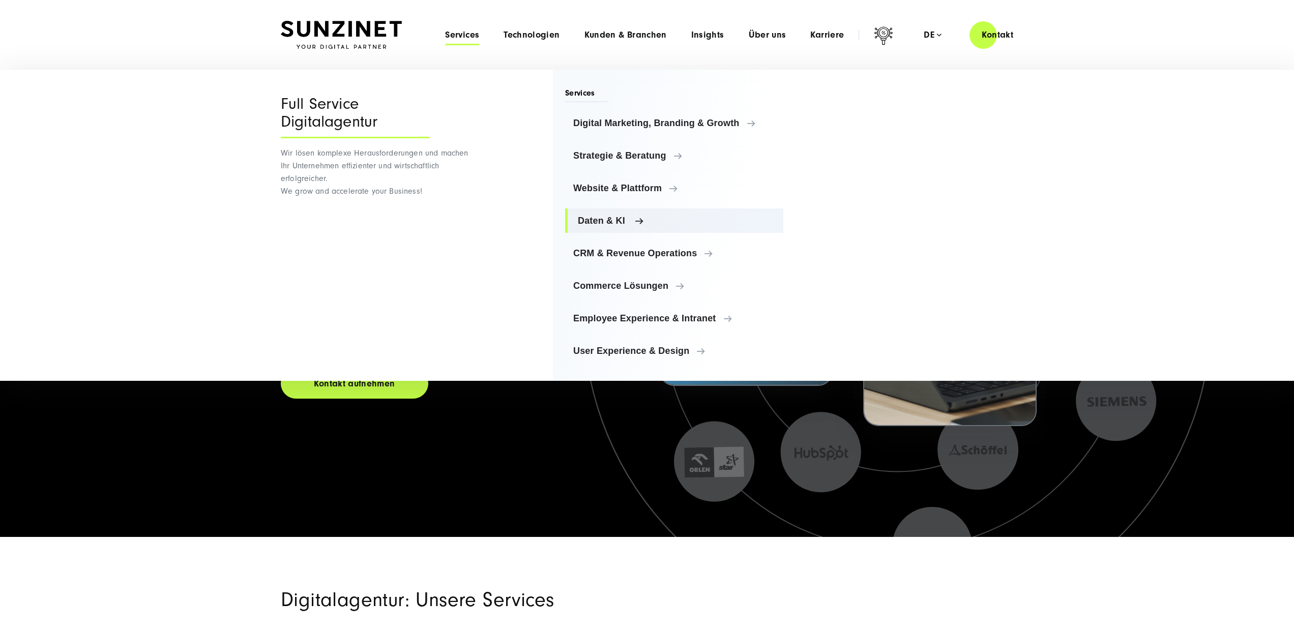
click at [589, 213] on link "Daten & KI" at bounding box center [674, 221] width 218 height 24
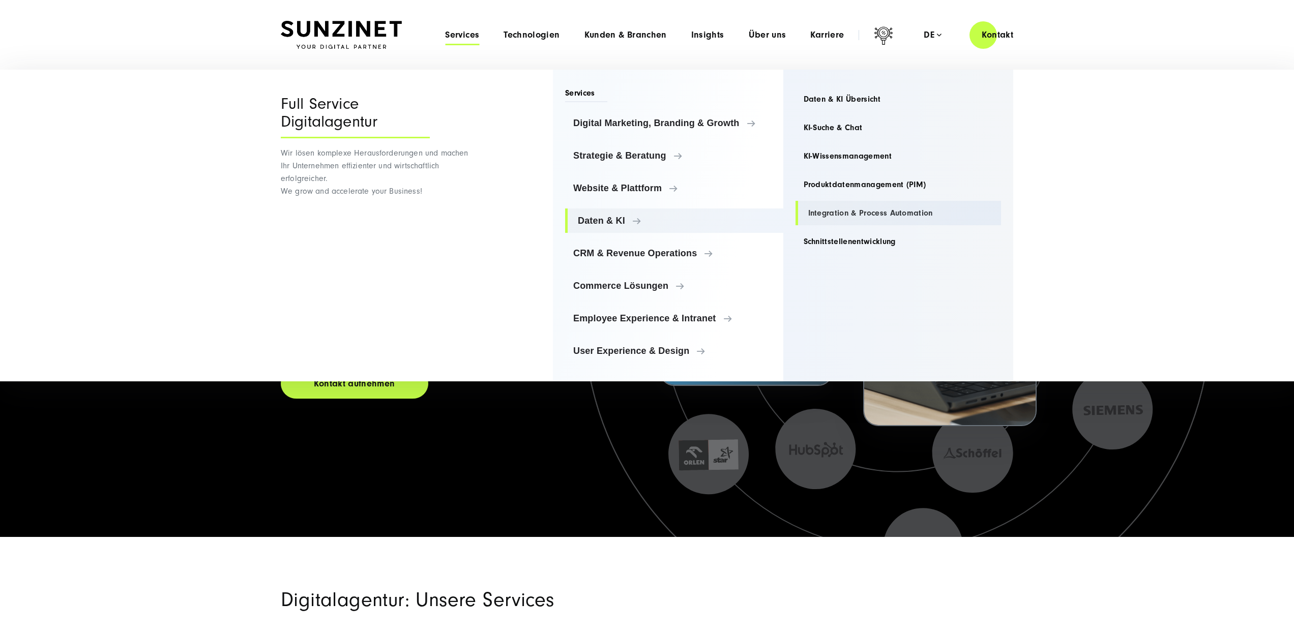
click at [869, 218] on link "Integration & Process Automation" at bounding box center [899, 213] width 206 height 24
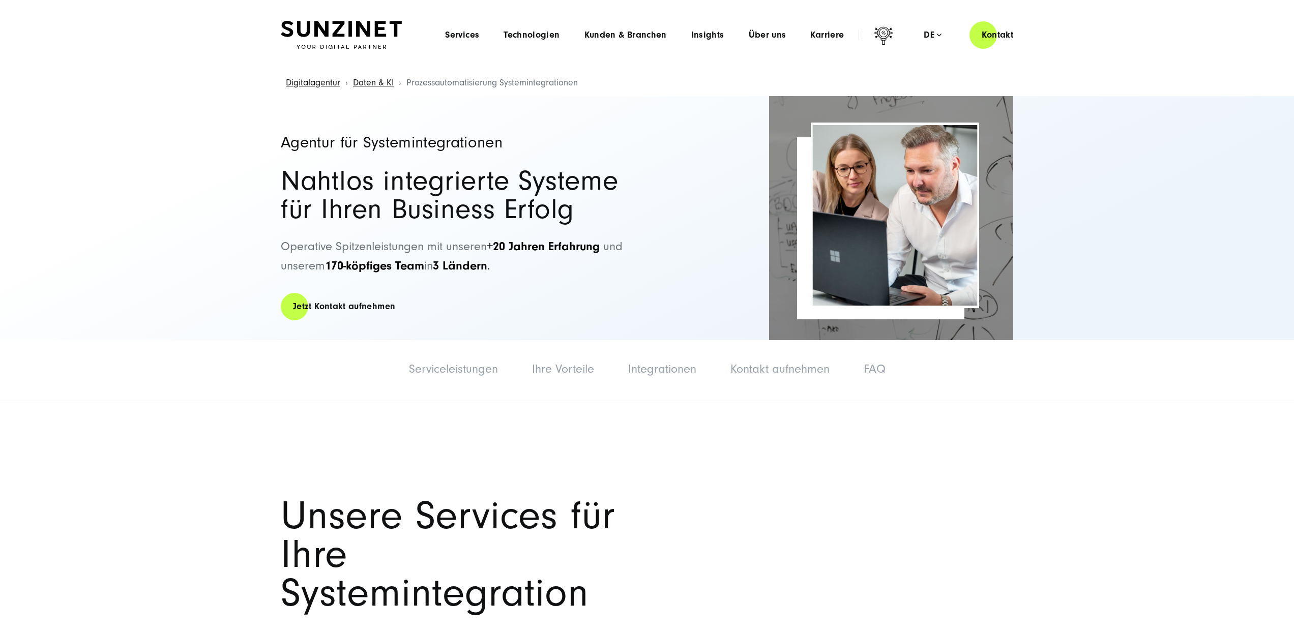
click at [332, 17] on header "Smart Search AI Hier können Sie eine konkrete Frage zu unserer Agentur und unse…" at bounding box center [647, 35] width 1294 height 70
click at [330, 36] on img at bounding box center [341, 35] width 121 height 28
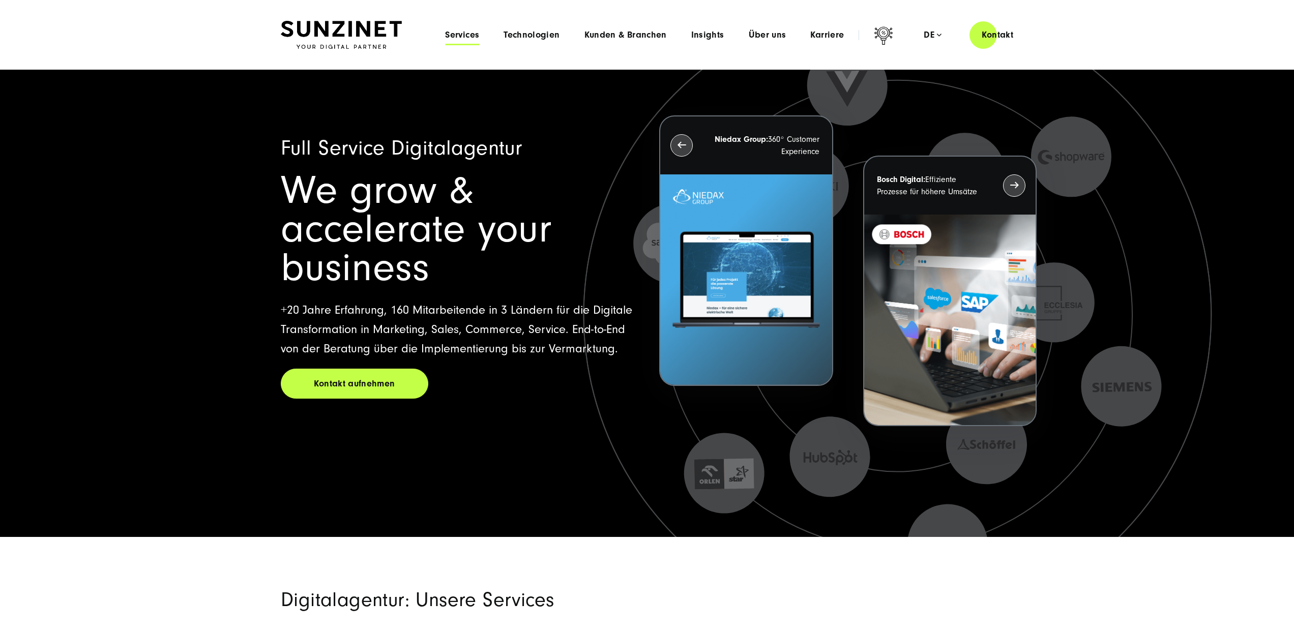
click at [472, 39] on span "Services" at bounding box center [462, 35] width 34 height 10
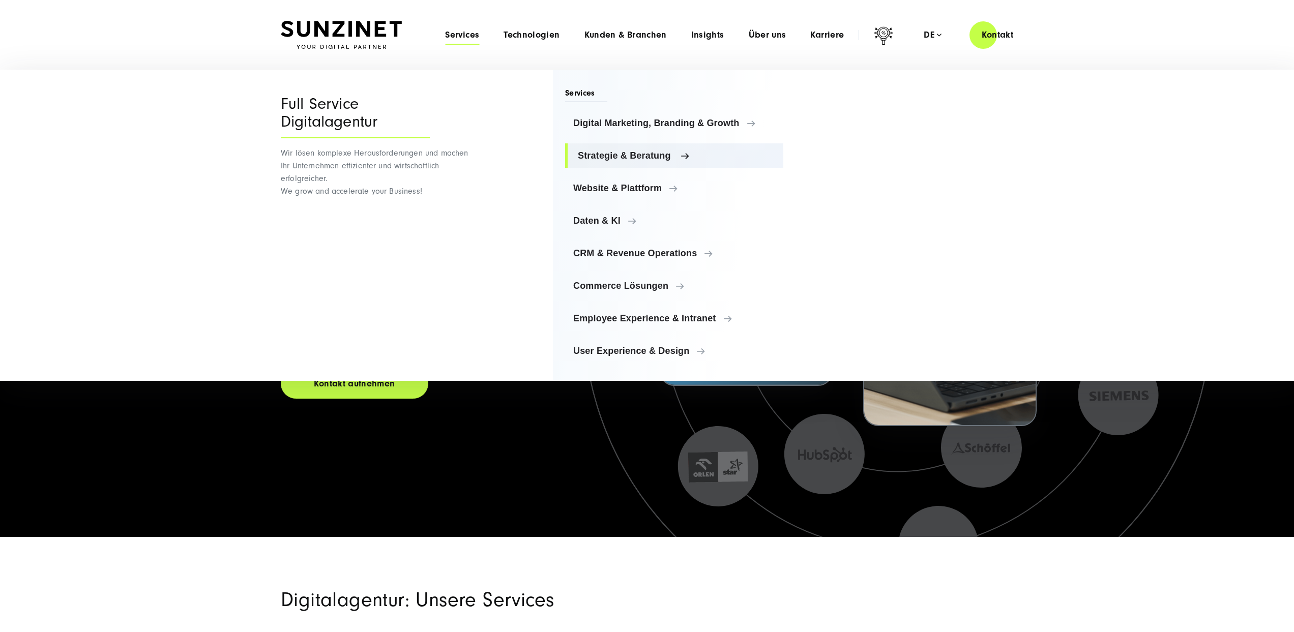
click at [620, 162] on link "Strategie & Beratung" at bounding box center [674, 155] width 218 height 24
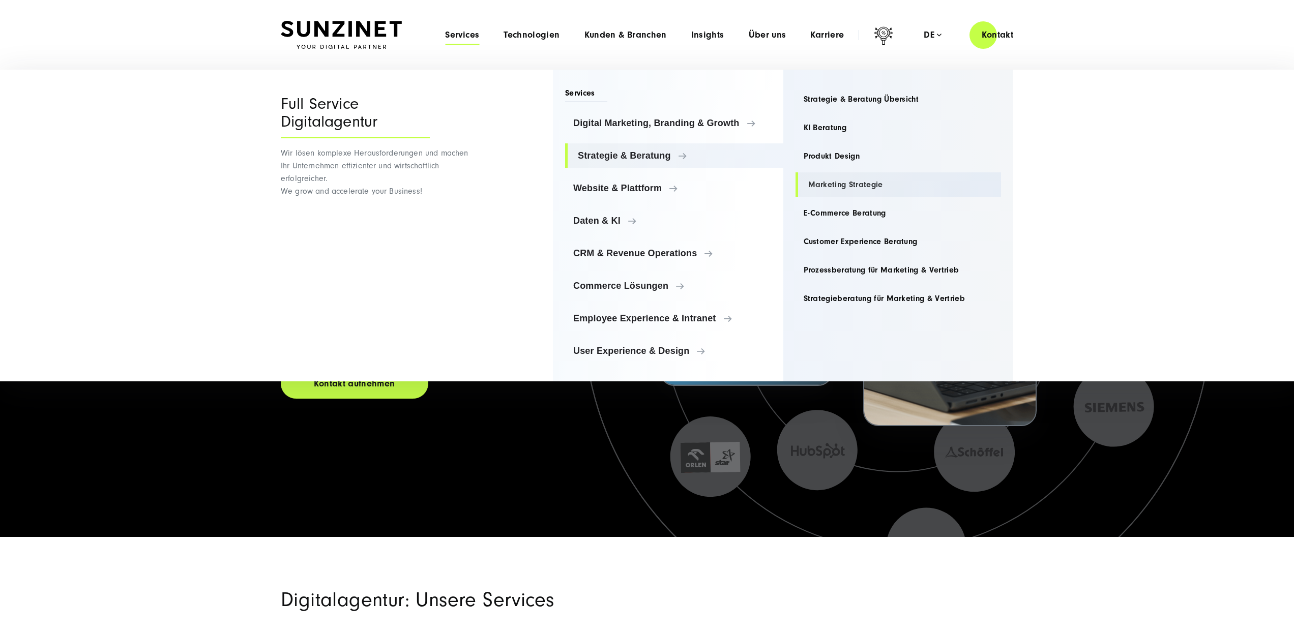
click at [858, 187] on link "Marketing Strategie" at bounding box center [899, 184] width 206 height 24
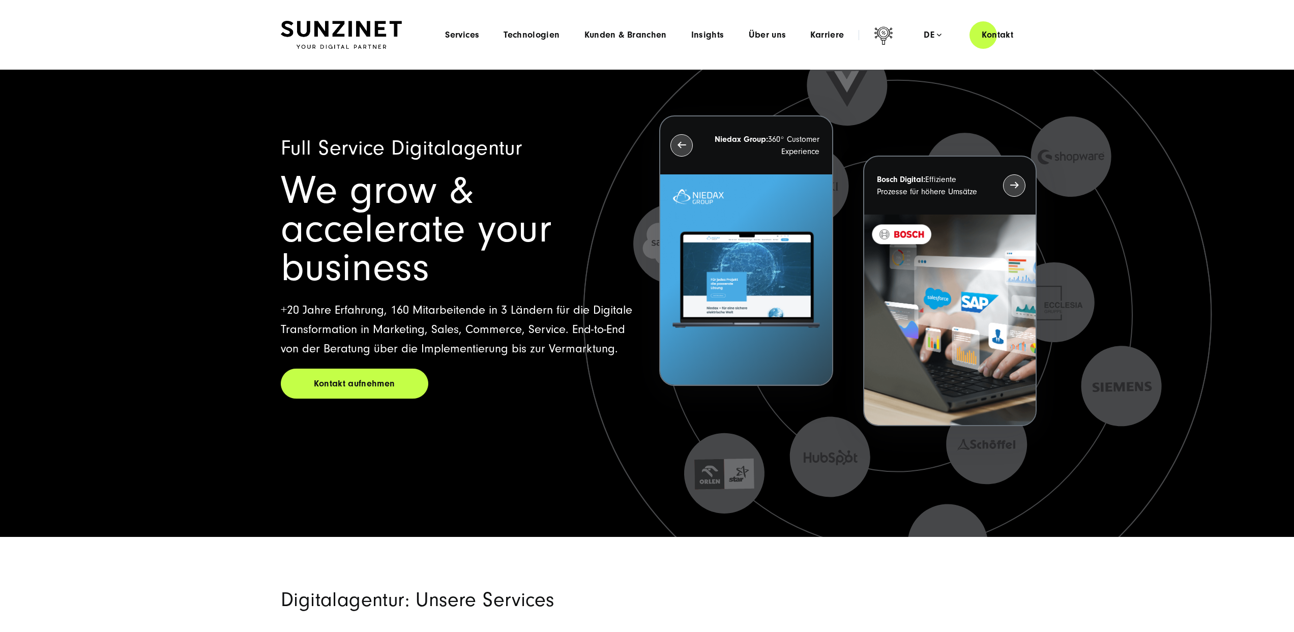
click at [472, 45] on div "Menu Services Menu Full Service Digitalagentur Wir lösen komplexe Herausforderu…" at bounding box center [729, 34] width 593 height 29
click at [466, 34] on span "Services" at bounding box center [462, 35] width 34 height 10
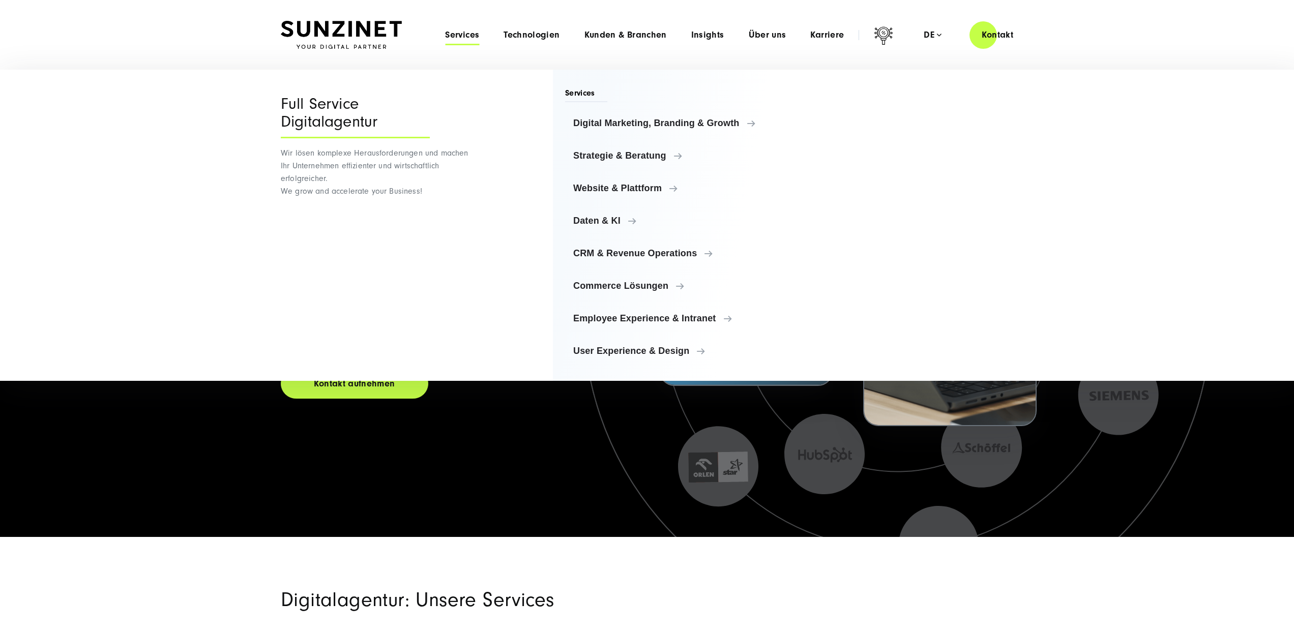
click at [367, 28] on img at bounding box center [341, 35] width 121 height 28
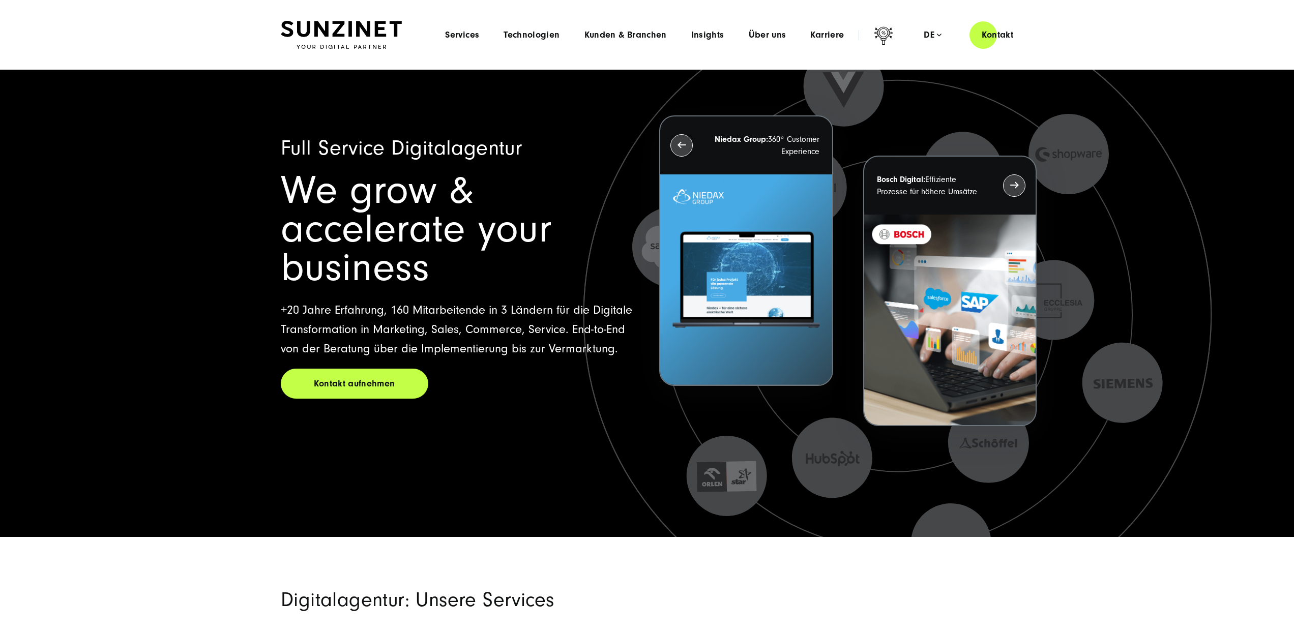
click at [464, 29] on div "Menu Services Menu Full Service Digitalagentur Wir lösen komplexe Herausforderu…" at bounding box center [729, 34] width 593 height 29
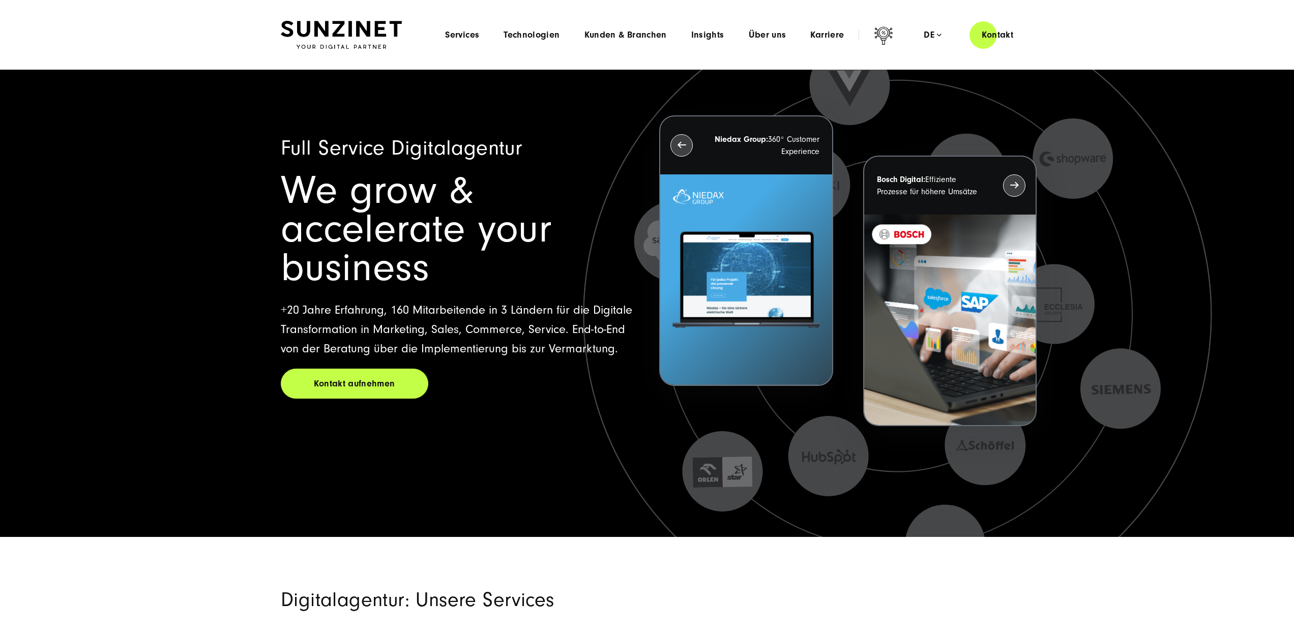
click at [466, 42] on div "Menu Services Menu Full Service Digitalagentur Wir lösen komplexe Herausforderu…" at bounding box center [729, 34] width 593 height 29
click at [461, 36] on span "Services" at bounding box center [462, 35] width 34 height 10
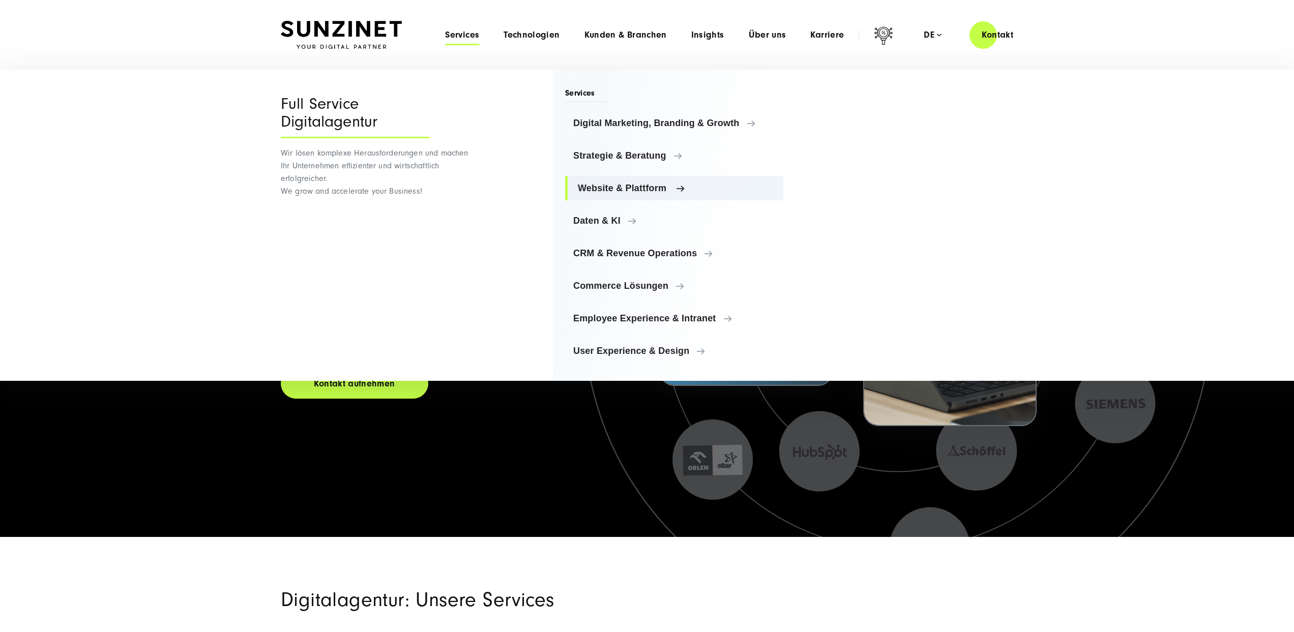
click at [604, 193] on link "Website & Plattform" at bounding box center [674, 188] width 218 height 24
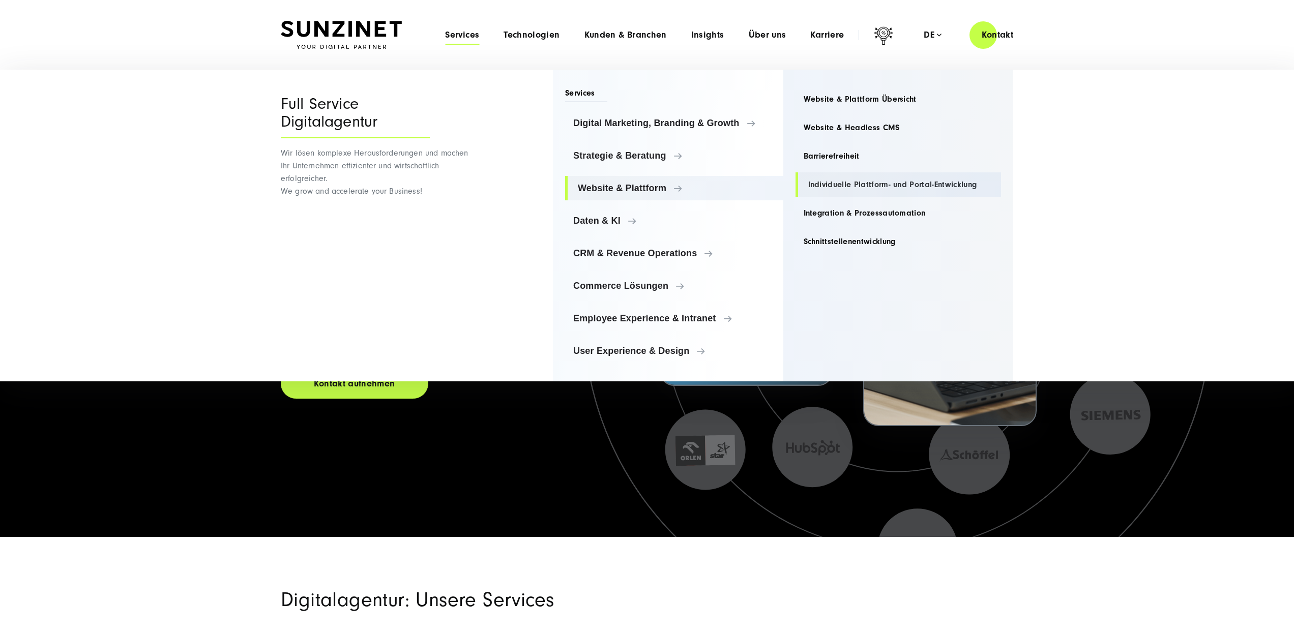
click at [831, 181] on link "Individuelle Plattform- und Portal-Entwicklung" at bounding box center [899, 184] width 206 height 24
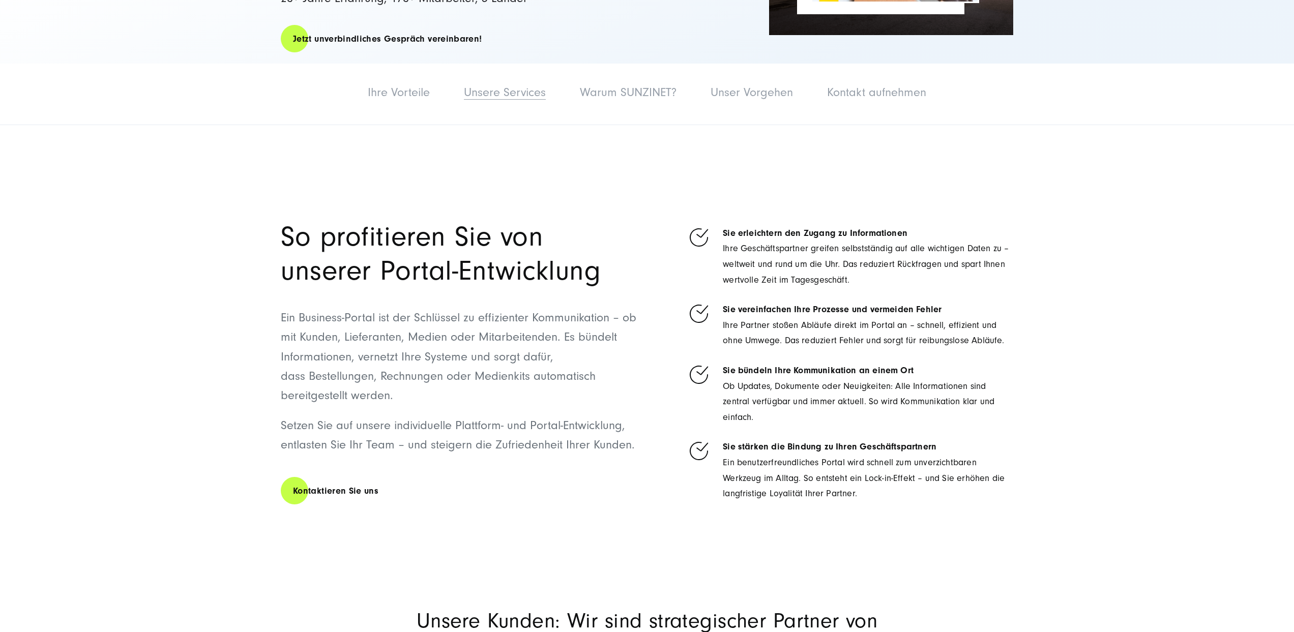
click at [491, 92] on link "Unsere Services" at bounding box center [505, 92] width 82 height 14
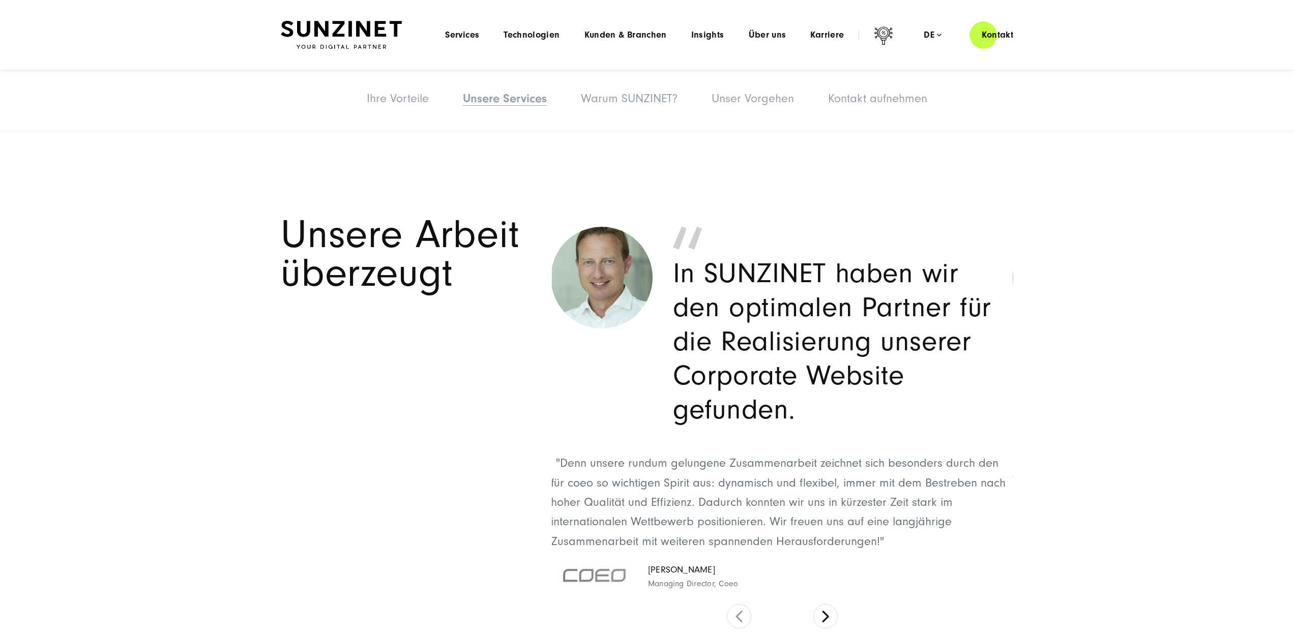
scroll to position [1739, 0]
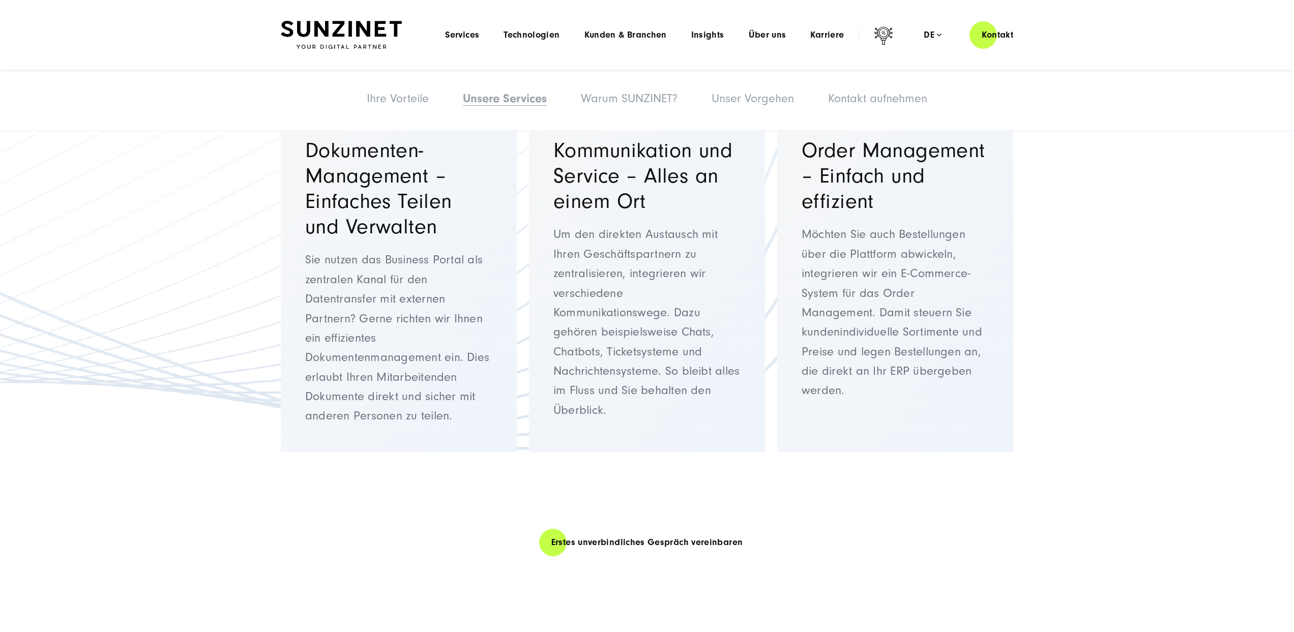
drag, startPoint x: 575, startPoint y: 360, endPoint x: 455, endPoint y: 11, distance: 369.1
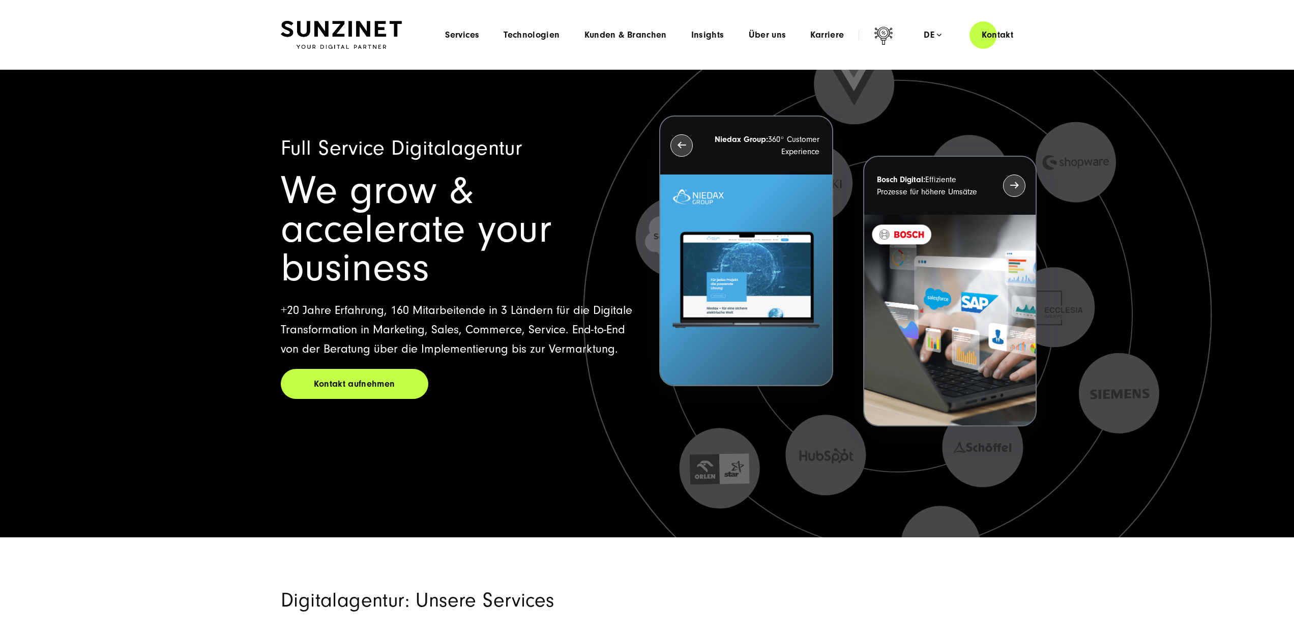
click at [602, 25] on div "Menu Services Menu Full Service Digitalagentur Wir lösen komplexe Herausforderu…" at bounding box center [729, 34] width 593 height 29
click at [614, 42] on div "Menu Services Menu Full Service Digitalagentur Wir lösen komplexe Herausforderu…" at bounding box center [729, 34] width 593 height 29
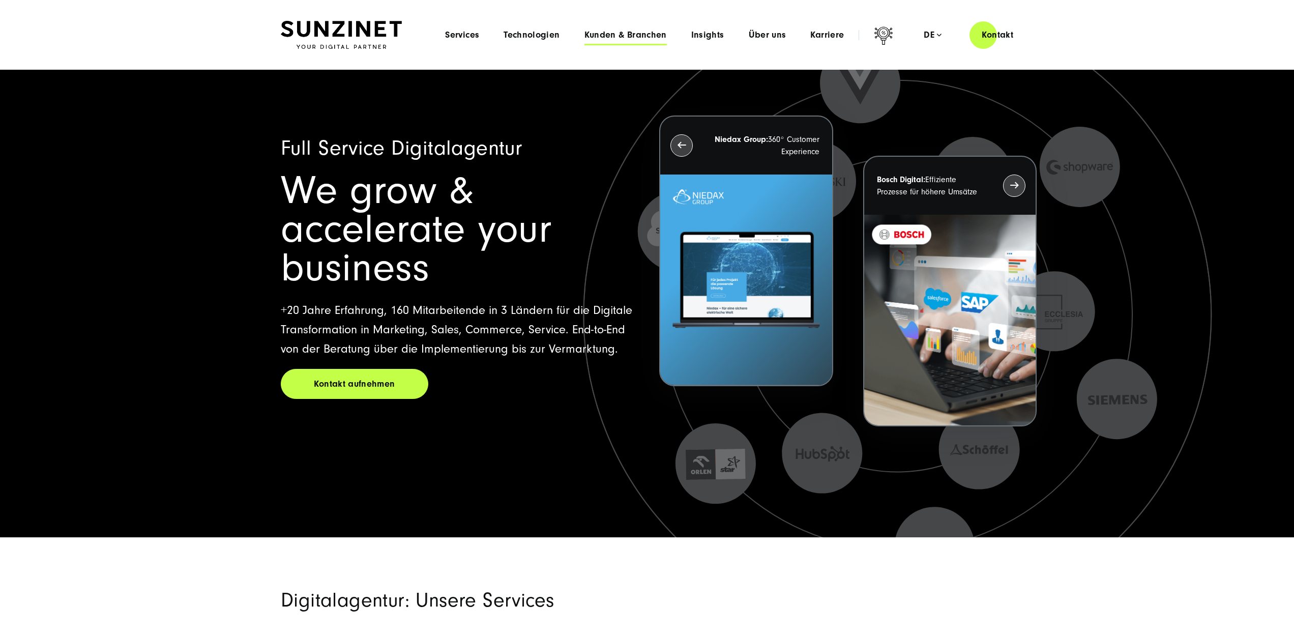
click at [608, 35] on span "Kunden & Branchen" at bounding box center [626, 35] width 82 height 10
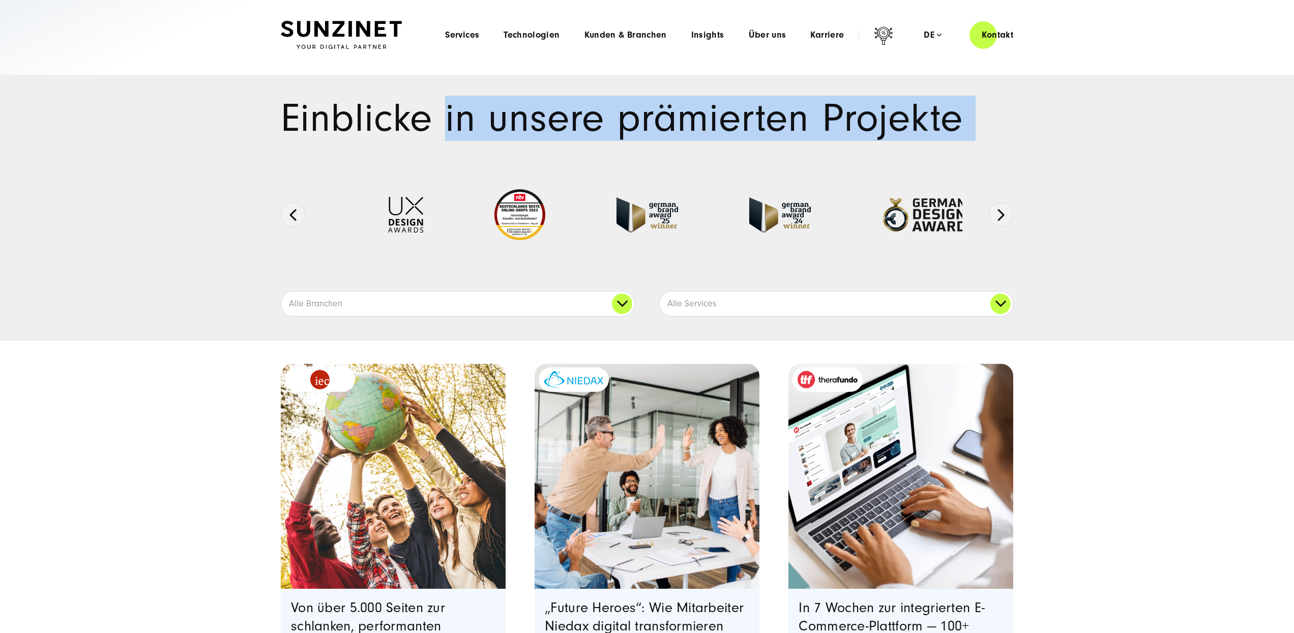
click at [450, 143] on div "Einblicke in unsere prämierten Projekte Ausgezeichnete Arbeiten:" at bounding box center [647, 207] width 773 height 217
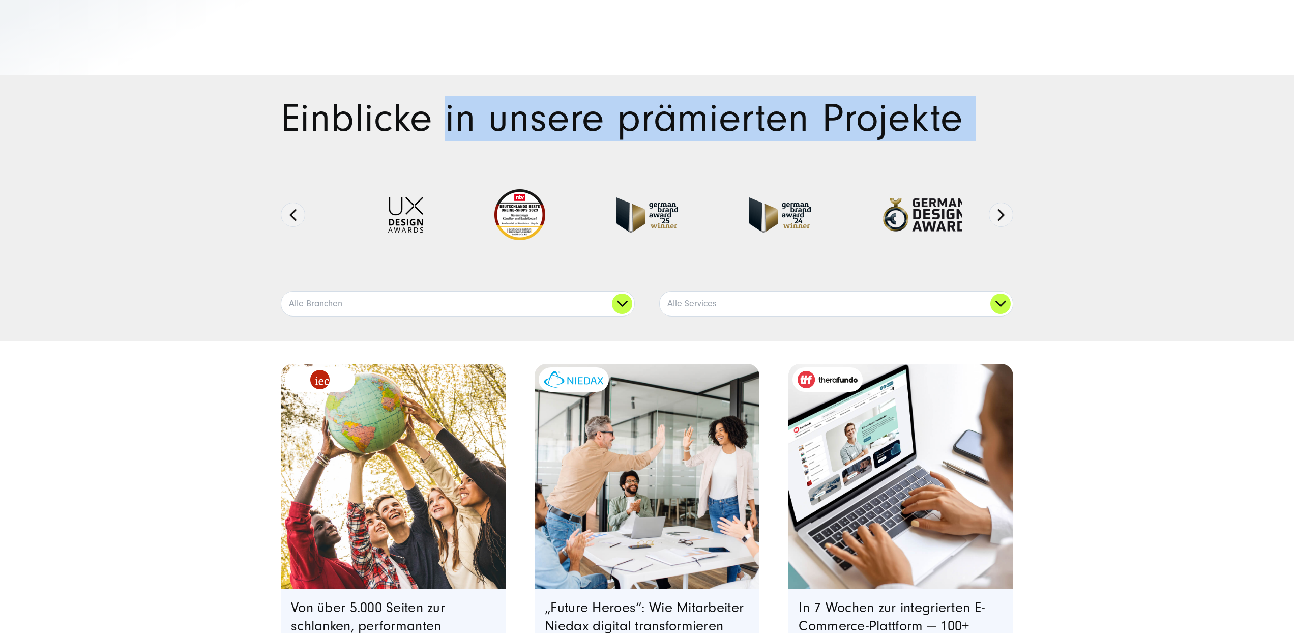
scroll to position [407, 0]
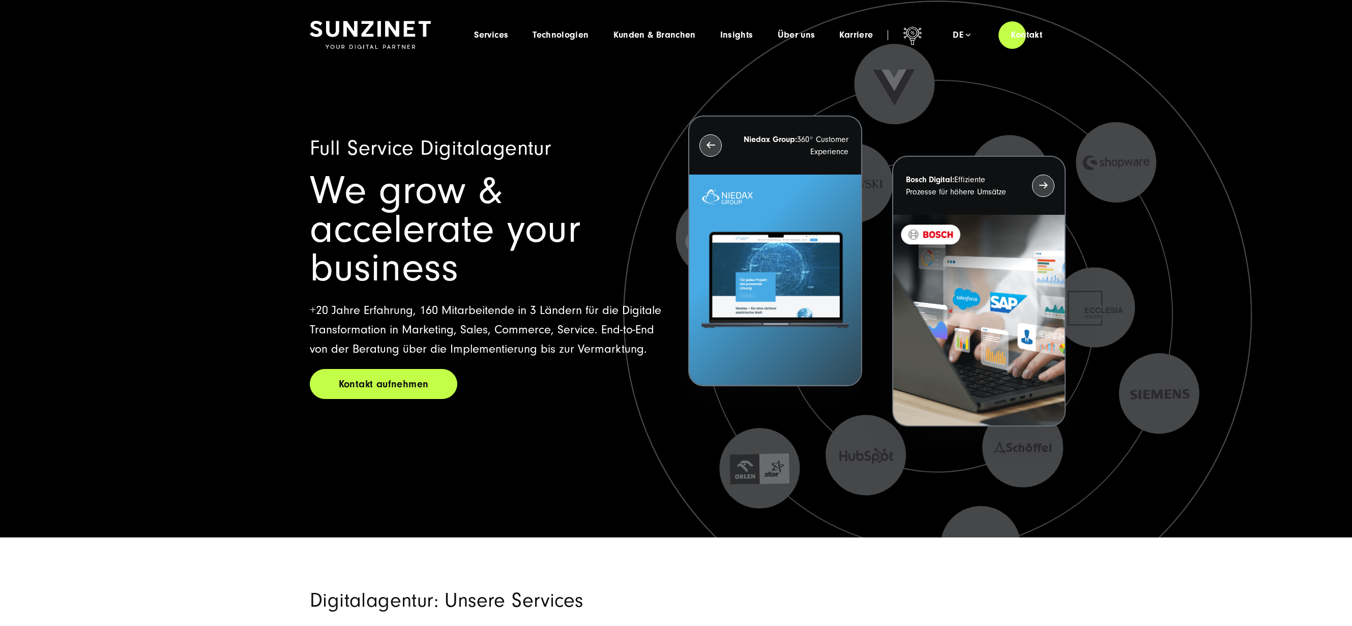
click at [359, 369] on link "Kontakt aufnehmen" at bounding box center [384, 384] width 148 height 30
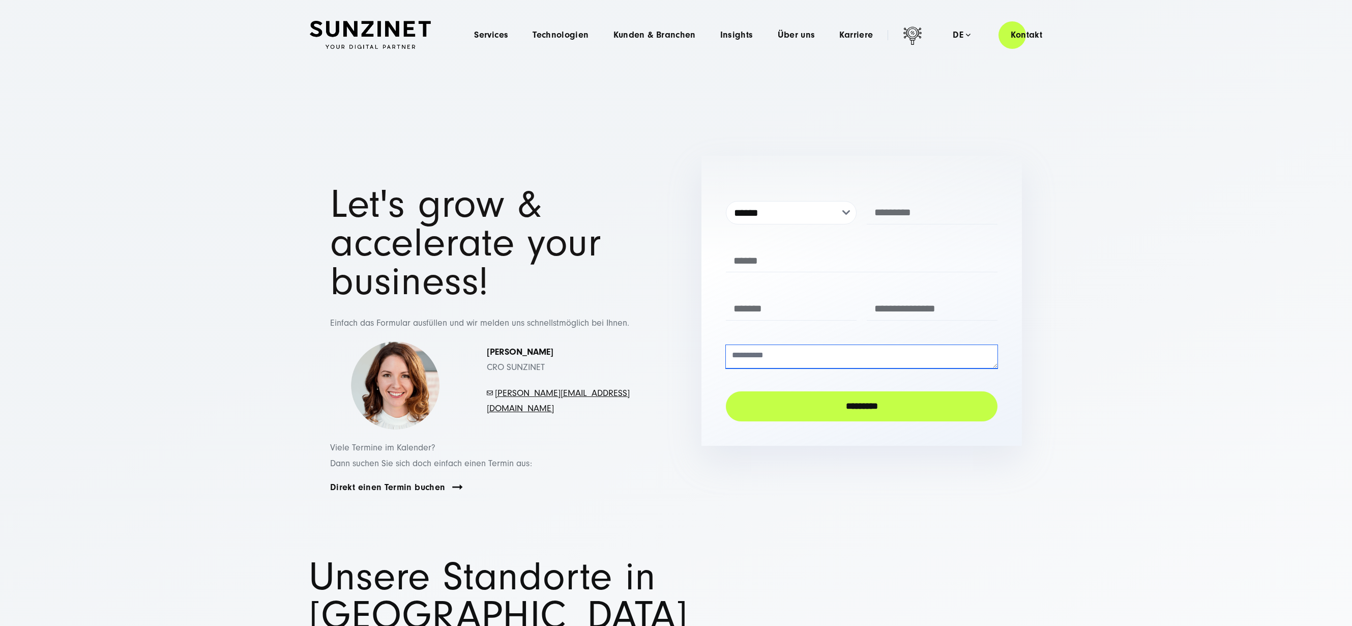
click at [783, 357] on textarea at bounding box center [862, 356] width 272 height 23
click at [789, 315] on input "tel" at bounding box center [791, 308] width 131 height 23
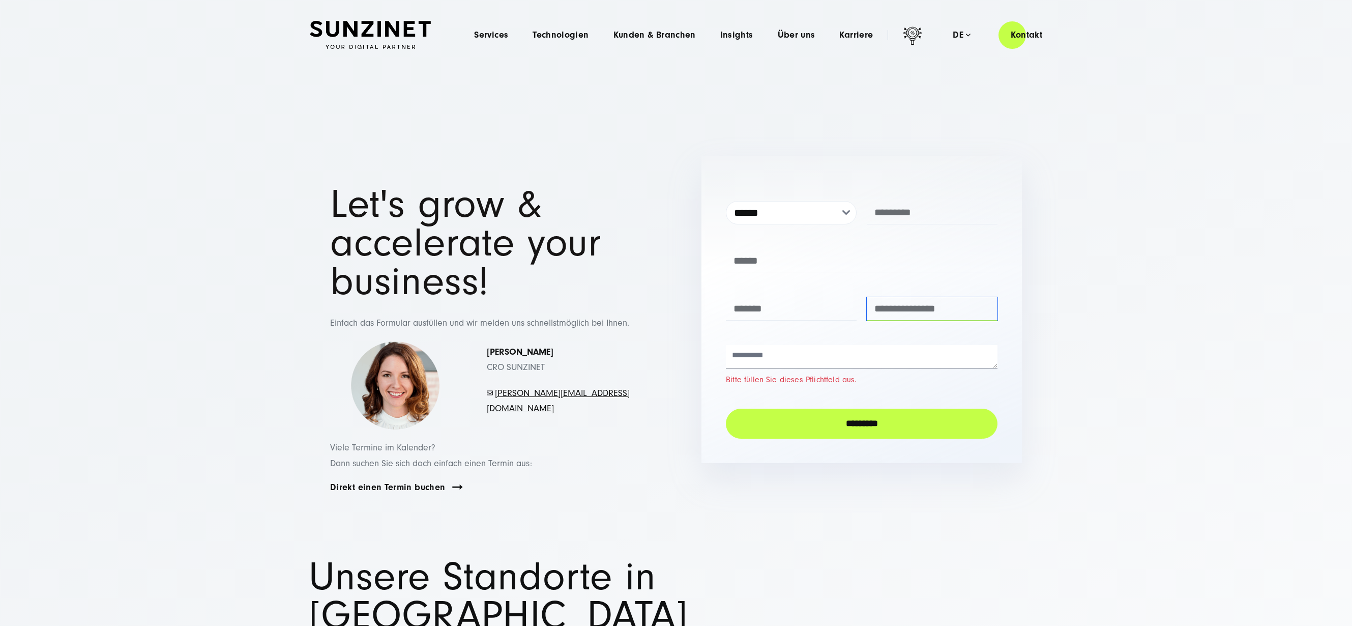
click at [885, 306] on input "email" at bounding box center [932, 308] width 131 height 23
click at [667, 330] on div "Let's grow & accelerate your business! Einfach das Formular ausfüllen und wir m…" at bounding box center [490, 307] width 361 height 245
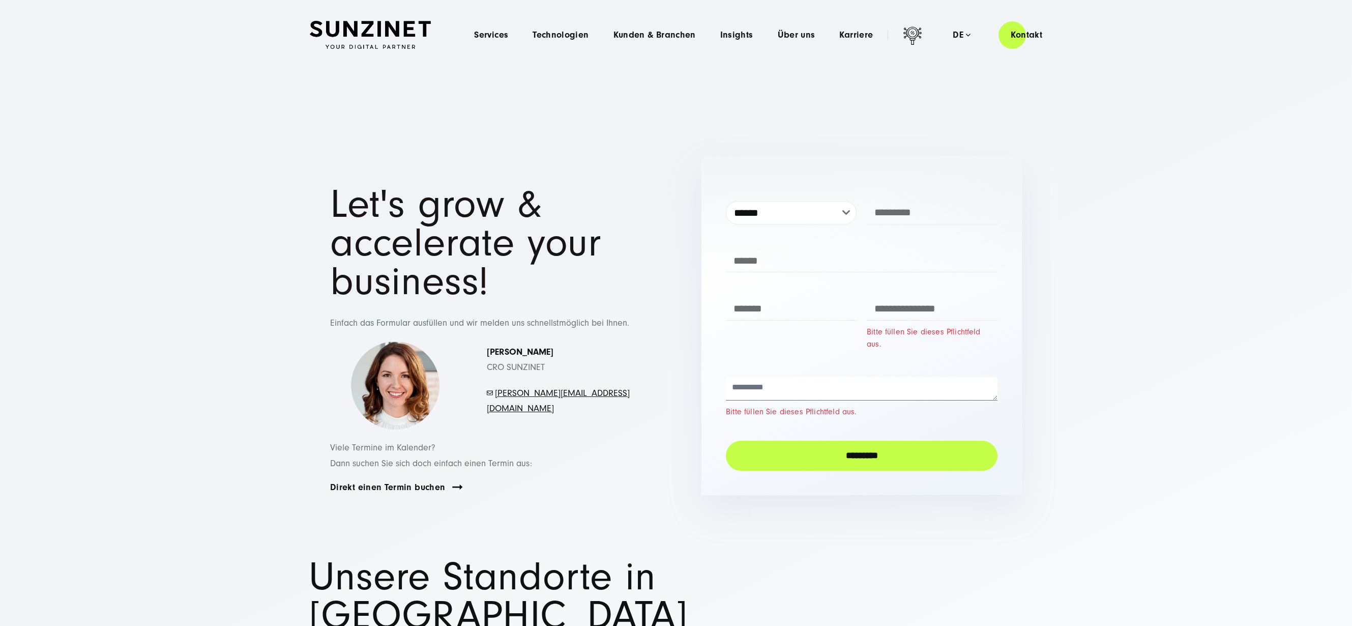
click at [668, 360] on div "Let's grow & accelerate your business! Einfach das Formular ausfüllen und wir m…" at bounding box center [490, 307] width 361 height 245
click at [783, 363] on div "Bitte füllen Sie dieses Pflichtfeld aus." at bounding box center [862, 390] width 272 height 56
drag, startPoint x: 777, startPoint y: 382, endPoint x: 768, endPoint y: 372, distance: 13.7
click at [776, 382] on textarea at bounding box center [862, 388] width 272 height 23
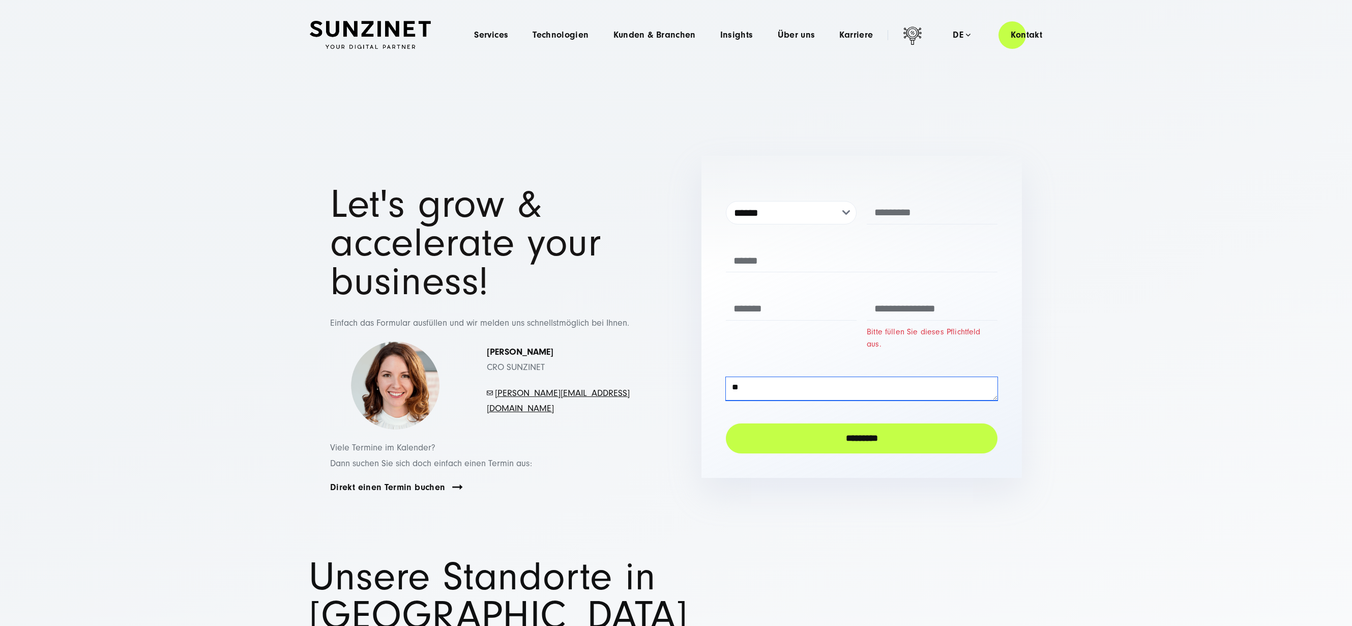
type textarea "*"
click at [676, 366] on div "**********" at bounding box center [676, 347] width 733 height 382
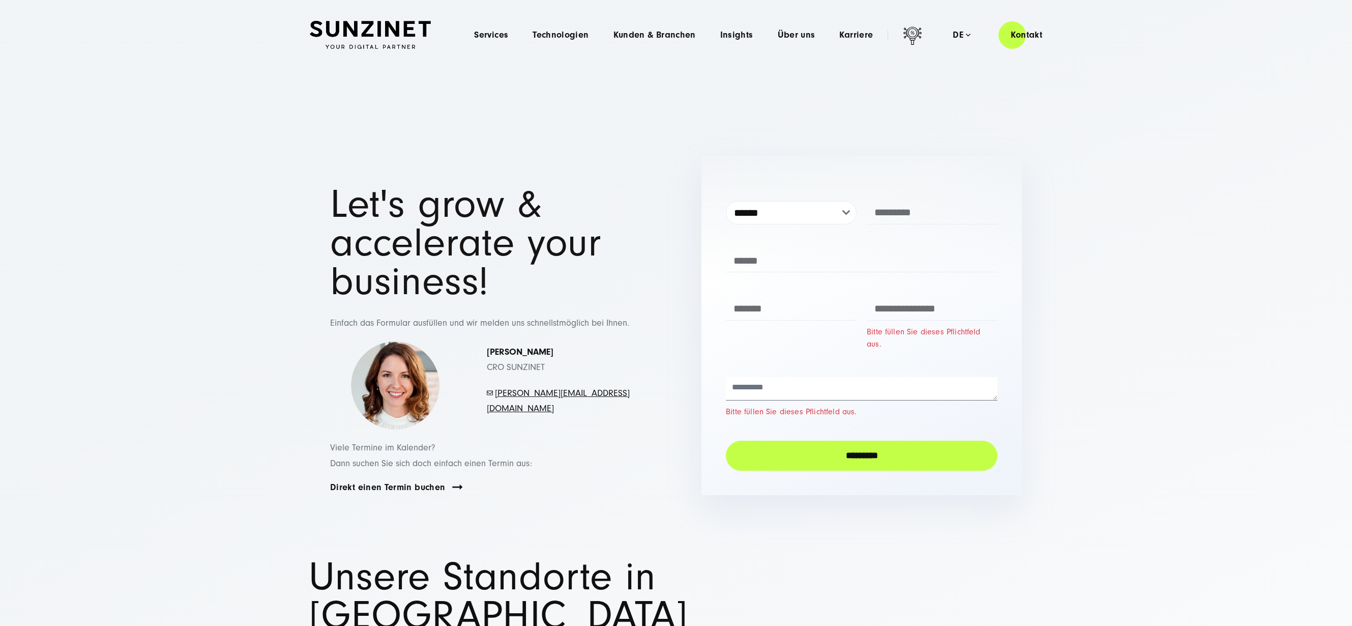
click at [665, 365] on div "Let's grow & accelerate your business! Einfach das Formular ausfüllen und wir m…" at bounding box center [490, 307] width 361 height 245
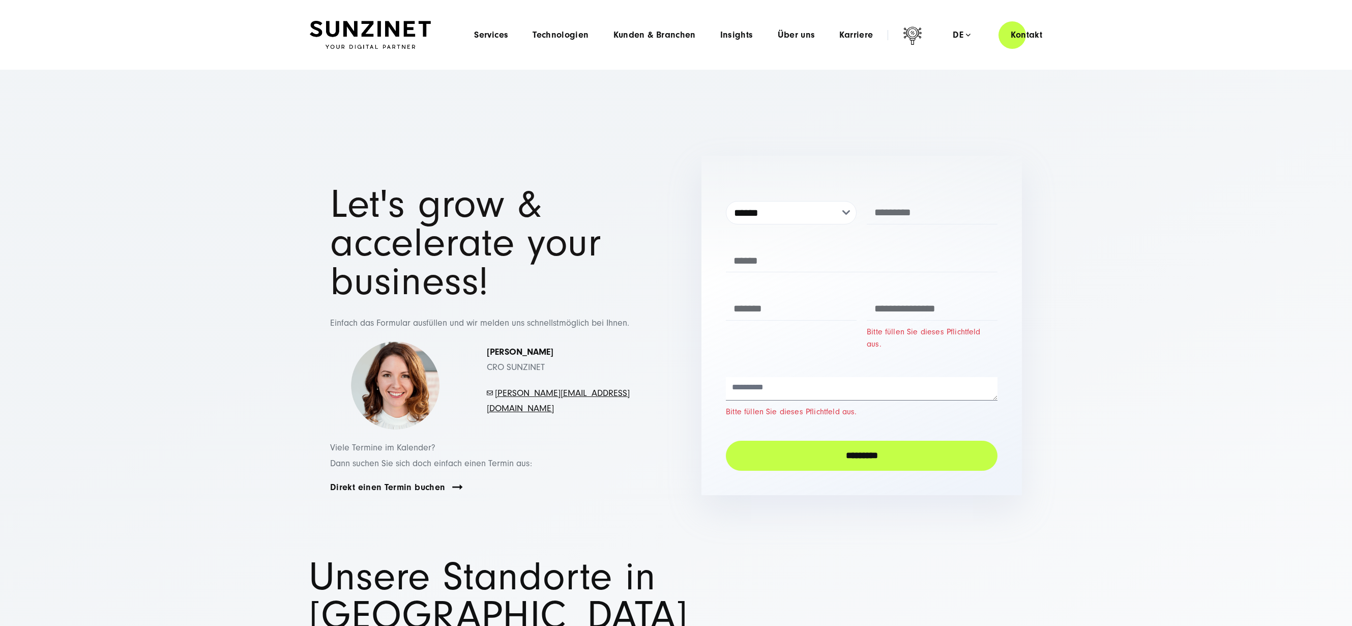
drag, startPoint x: 575, startPoint y: 143, endPoint x: 481, endPoint y: 10, distance: 163.6
click at [383, 34] on img at bounding box center [370, 35] width 121 height 28
